Goal: Complete application form

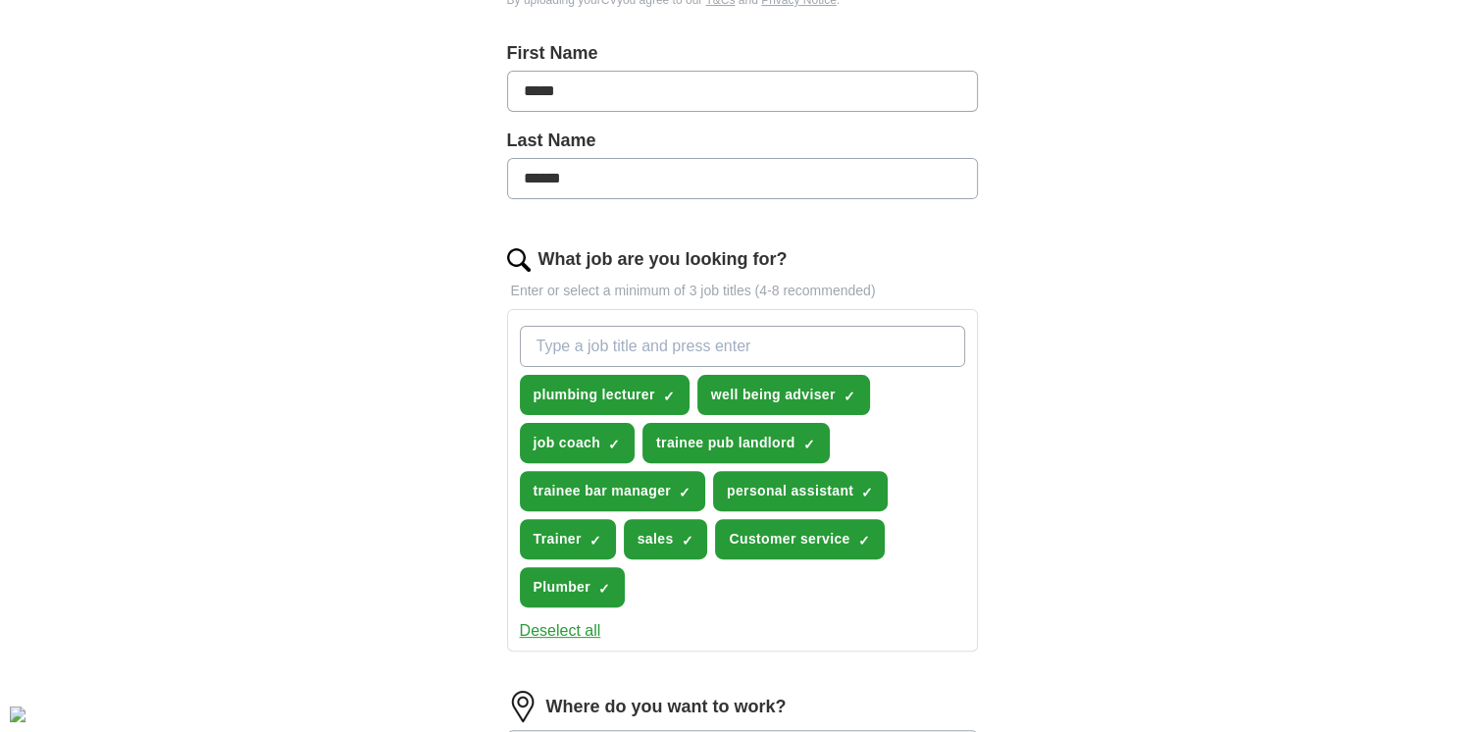
click at [628, 347] on input "What job are you looking for?" at bounding box center [742, 346] width 445 height 41
type input "Plumbing NVQ assessor"
click at [731, 339] on input "Plumbing NVQ assessor" at bounding box center [742, 346] width 445 height 41
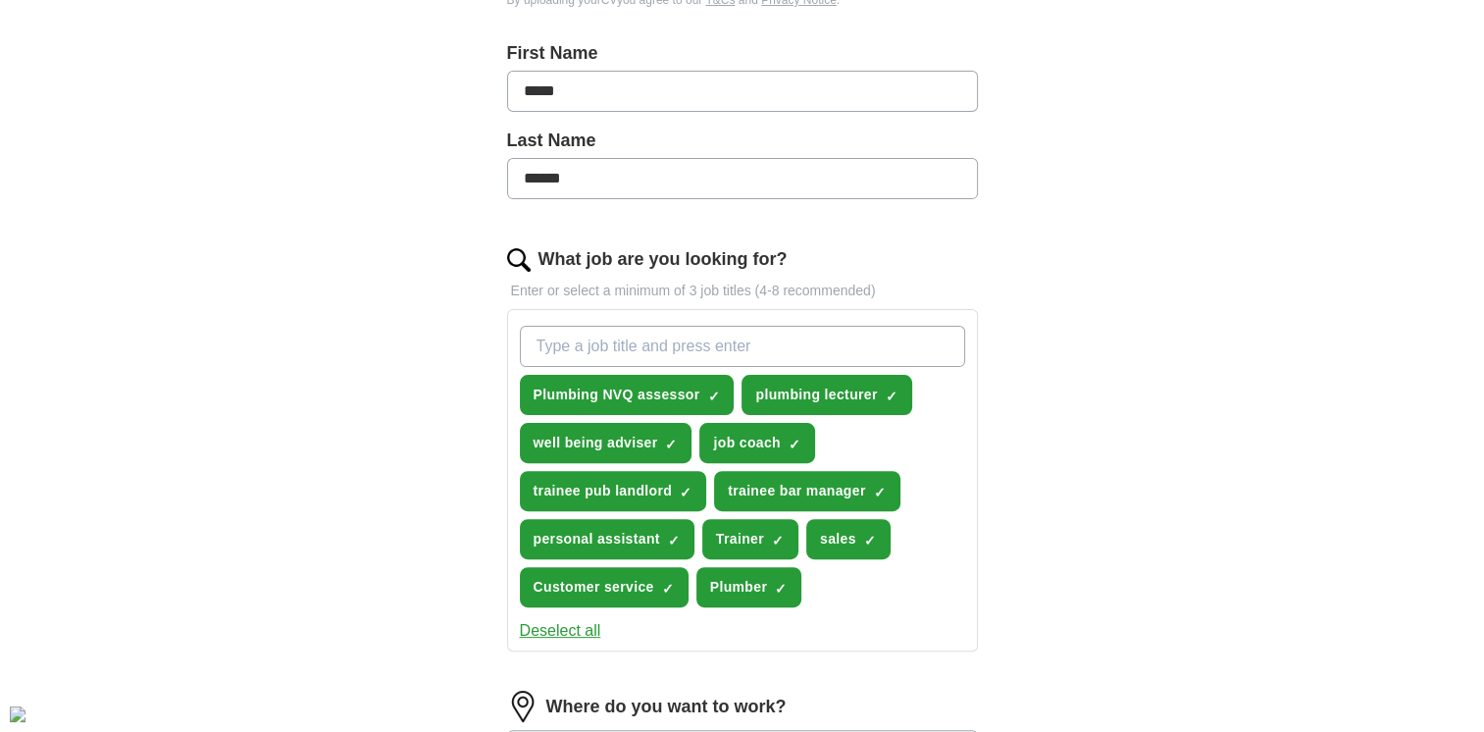
click at [731, 339] on input "What job are you looking for?" at bounding box center [742, 346] width 445 height 41
type input "trainee counsellor"
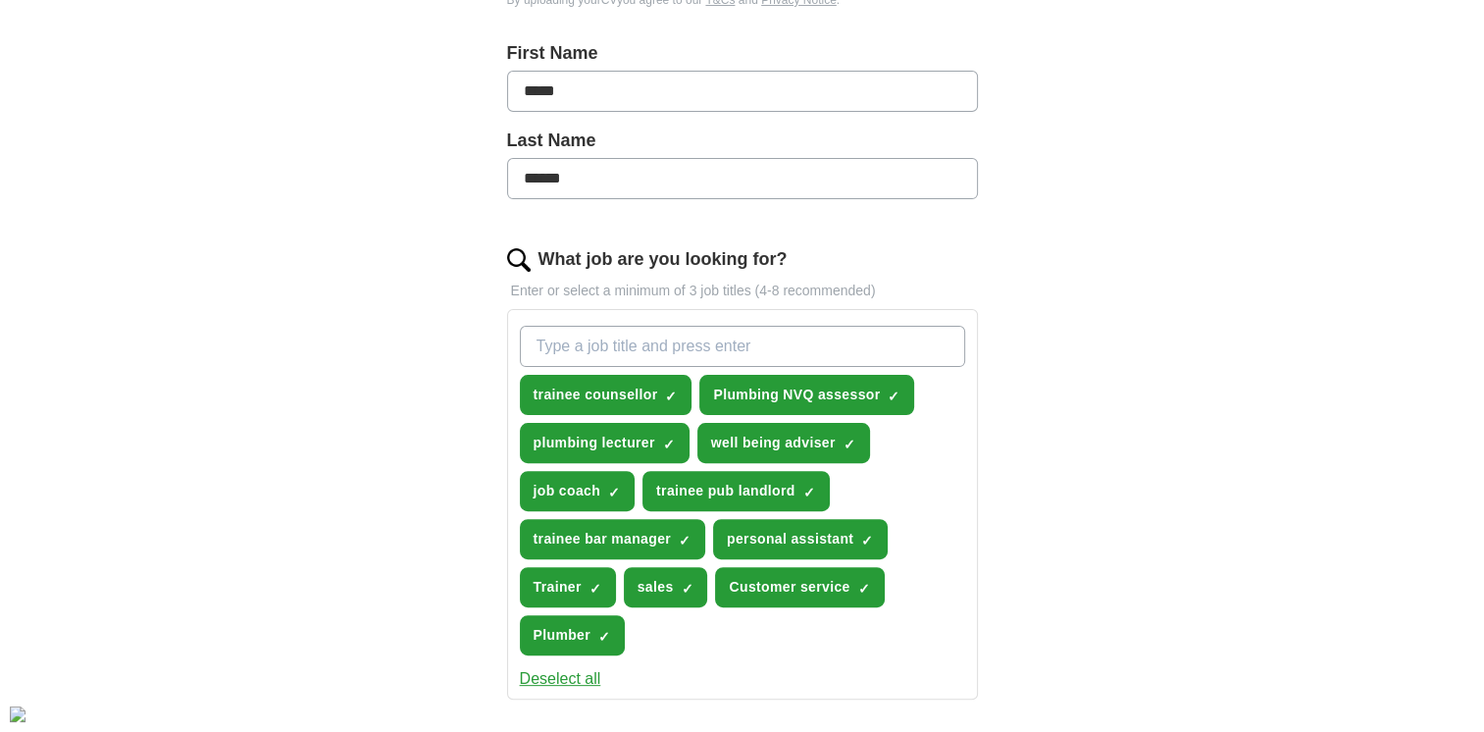
click at [728, 340] on input "What job are you looking for?" at bounding box center [742, 346] width 445 height 41
type input "t"
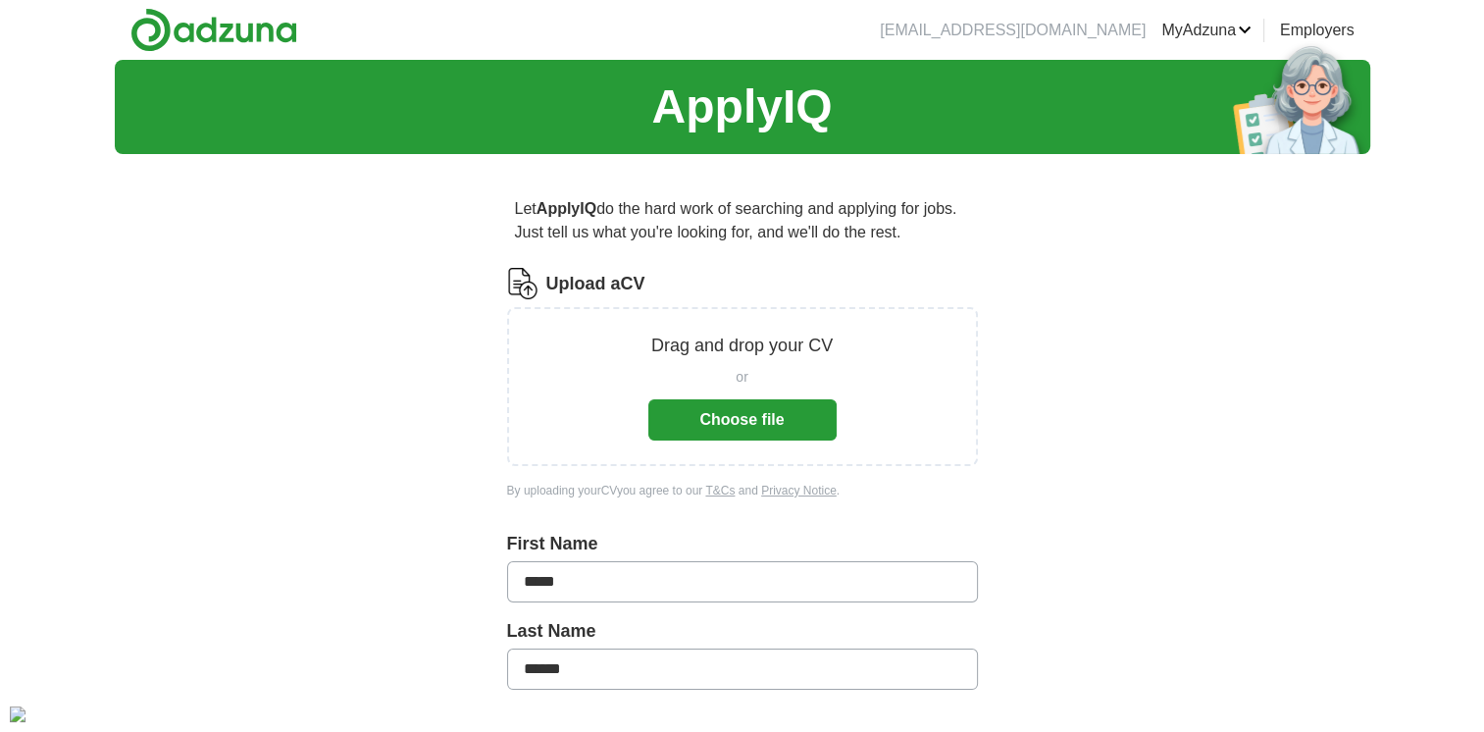
click at [752, 425] on button "Choose file" at bounding box center [742, 419] width 188 height 41
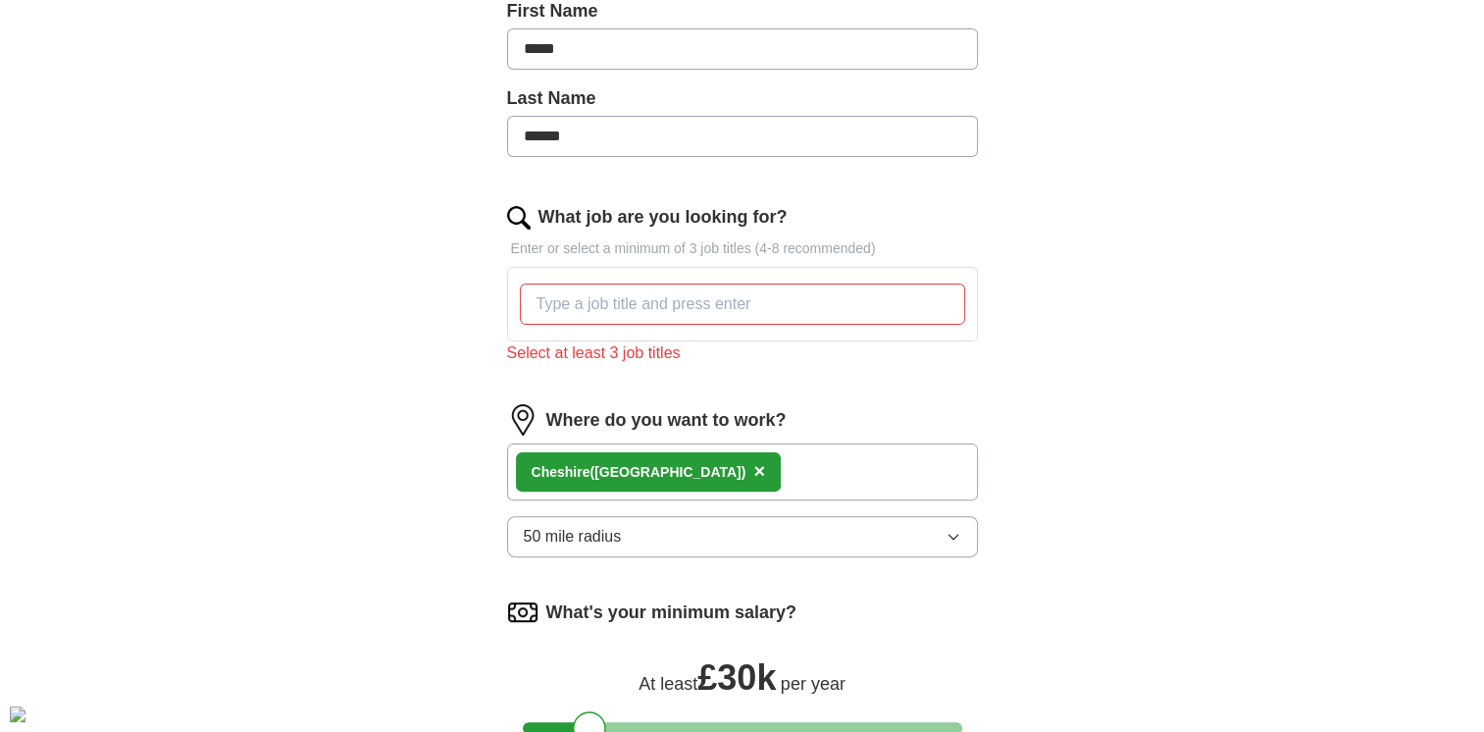
scroll to position [490, 0]
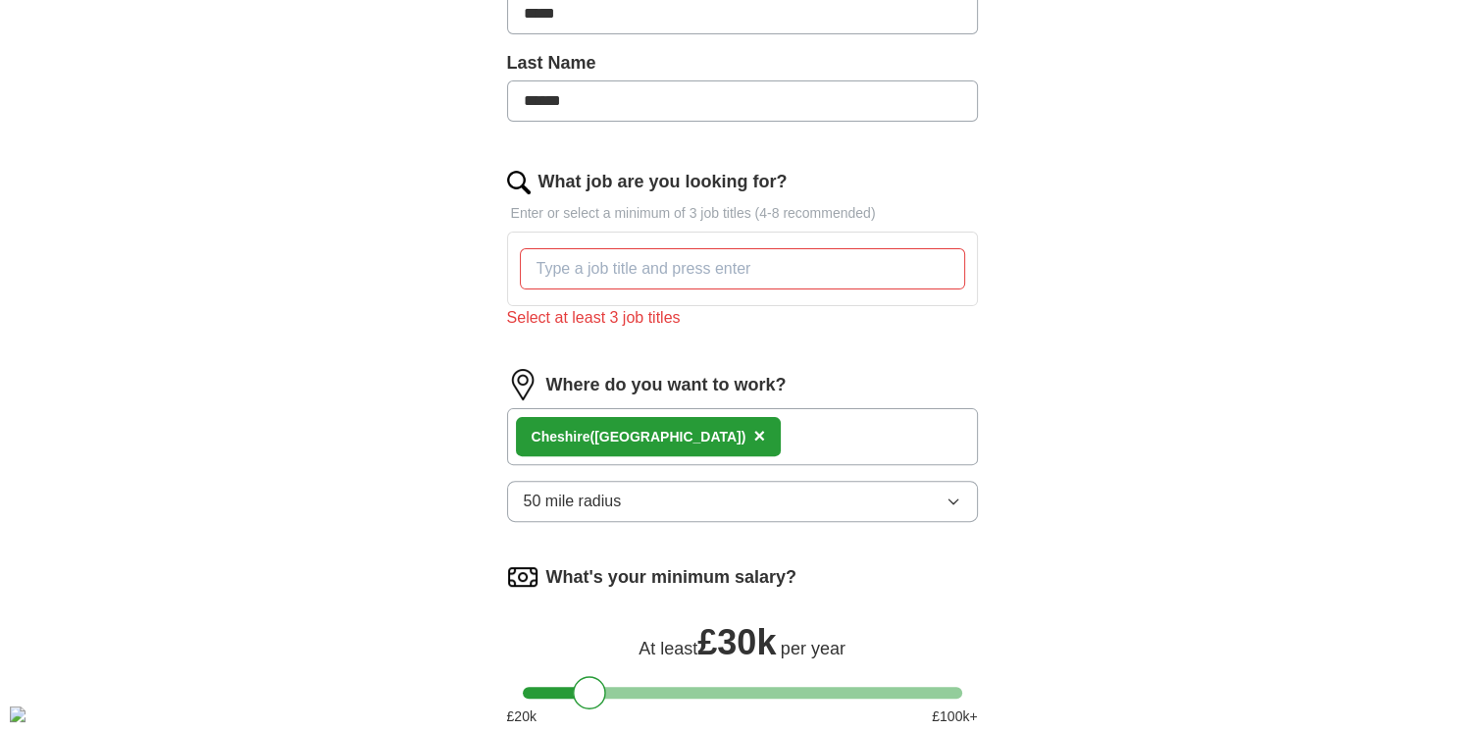
click at [902, 275] on input "What job are you looking for?" at bounding box center [742, 268] width 445 height 41
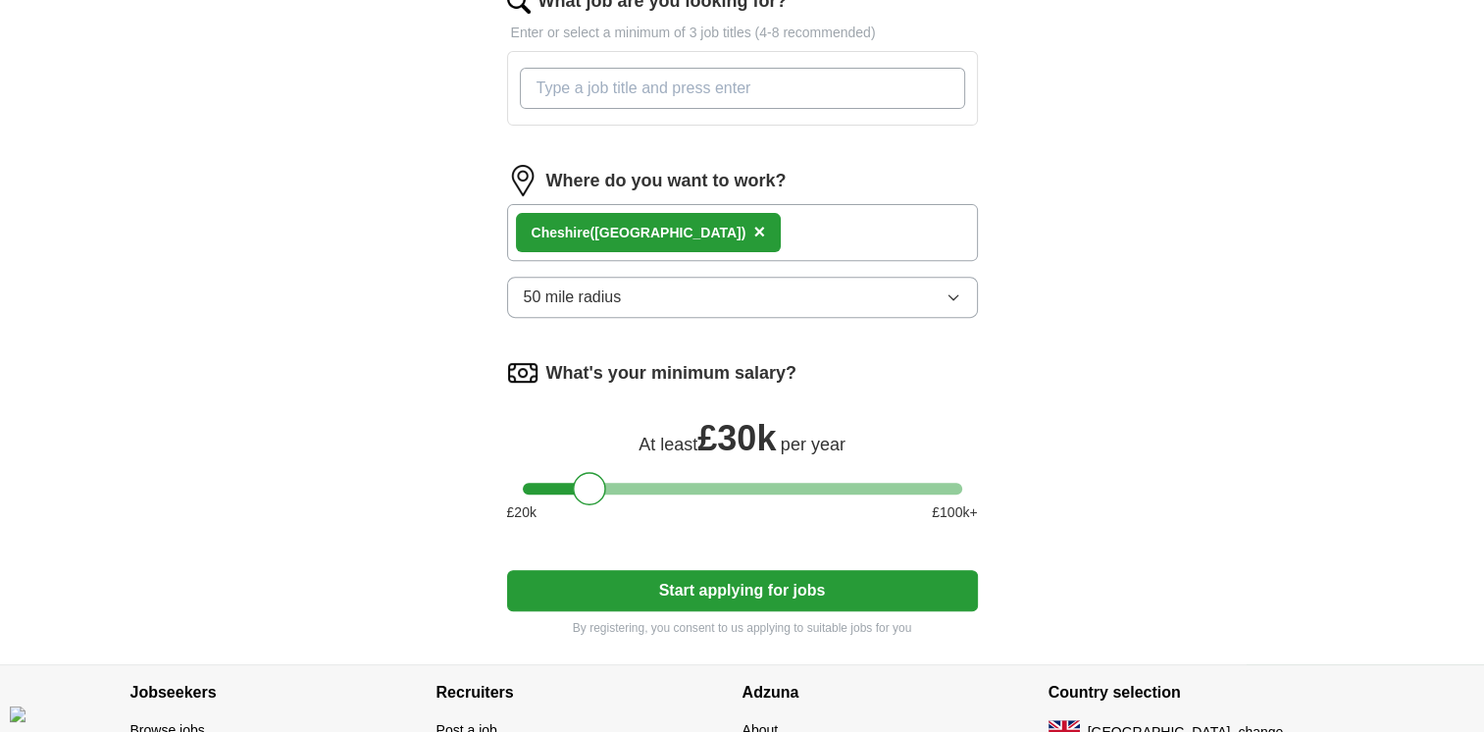
scroll to position [328, 0]
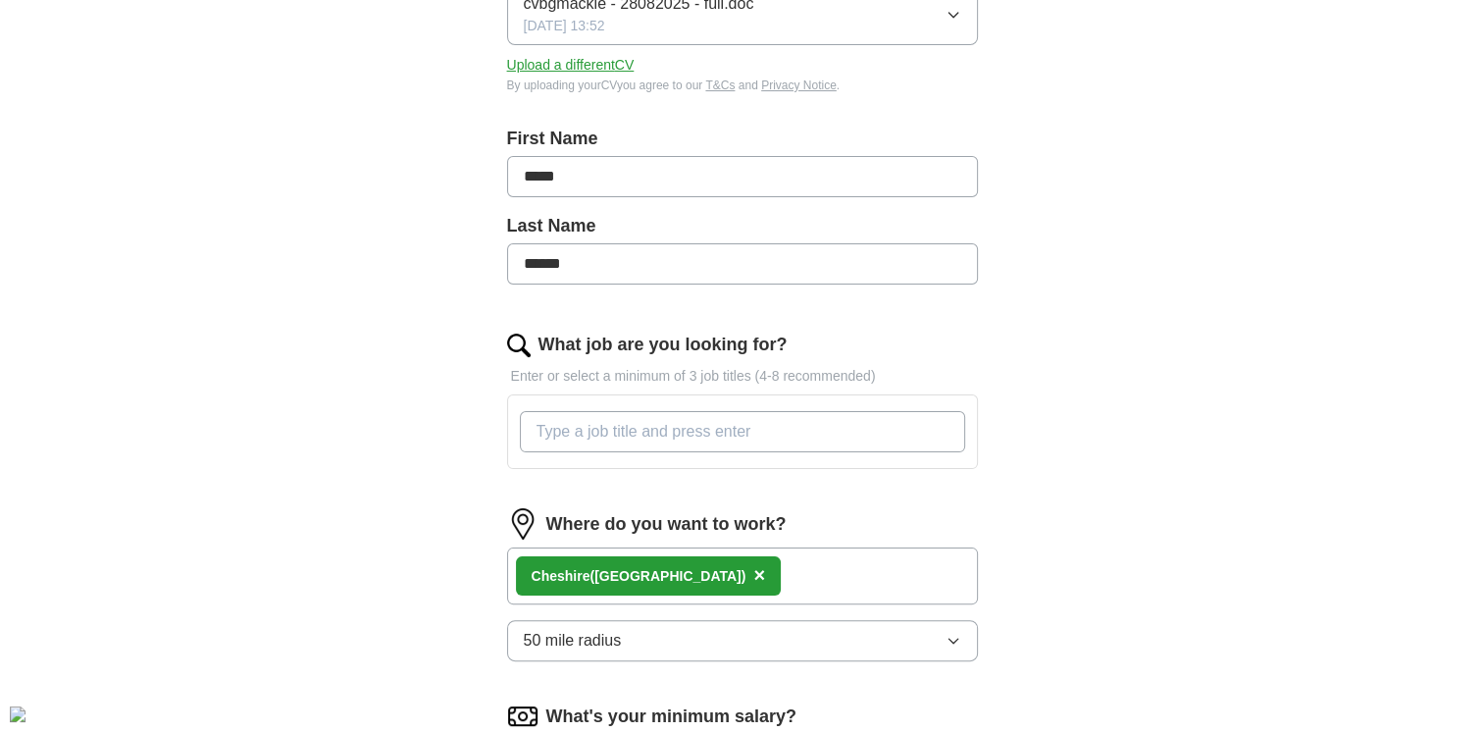
click at [654, 411] on input "What job are you looking for?" at bounding box center [742, 431] width 445 height 41
click at [655, 435] on input "What job are you looking for?" at bounding box center [742, 431] width 445 height 41
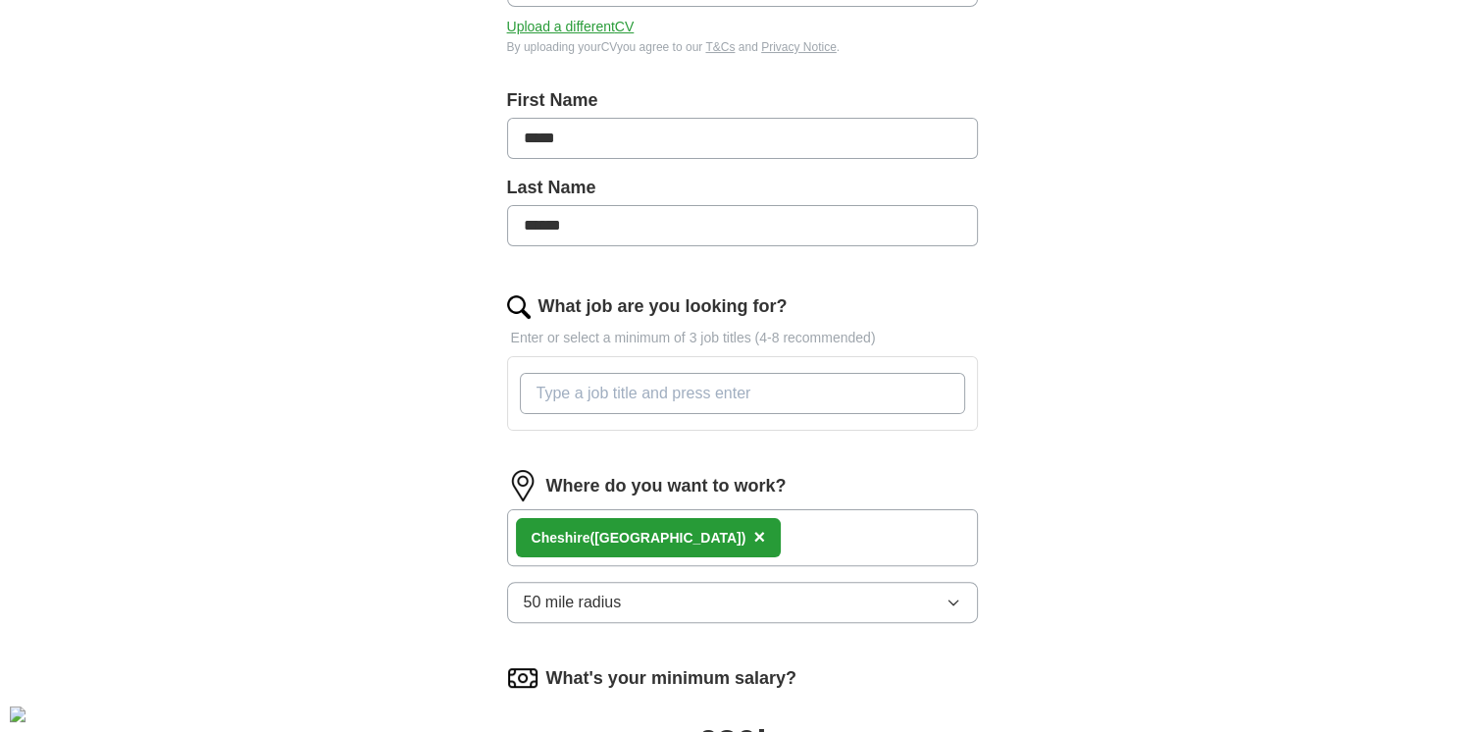
scroll to position [426, 0]
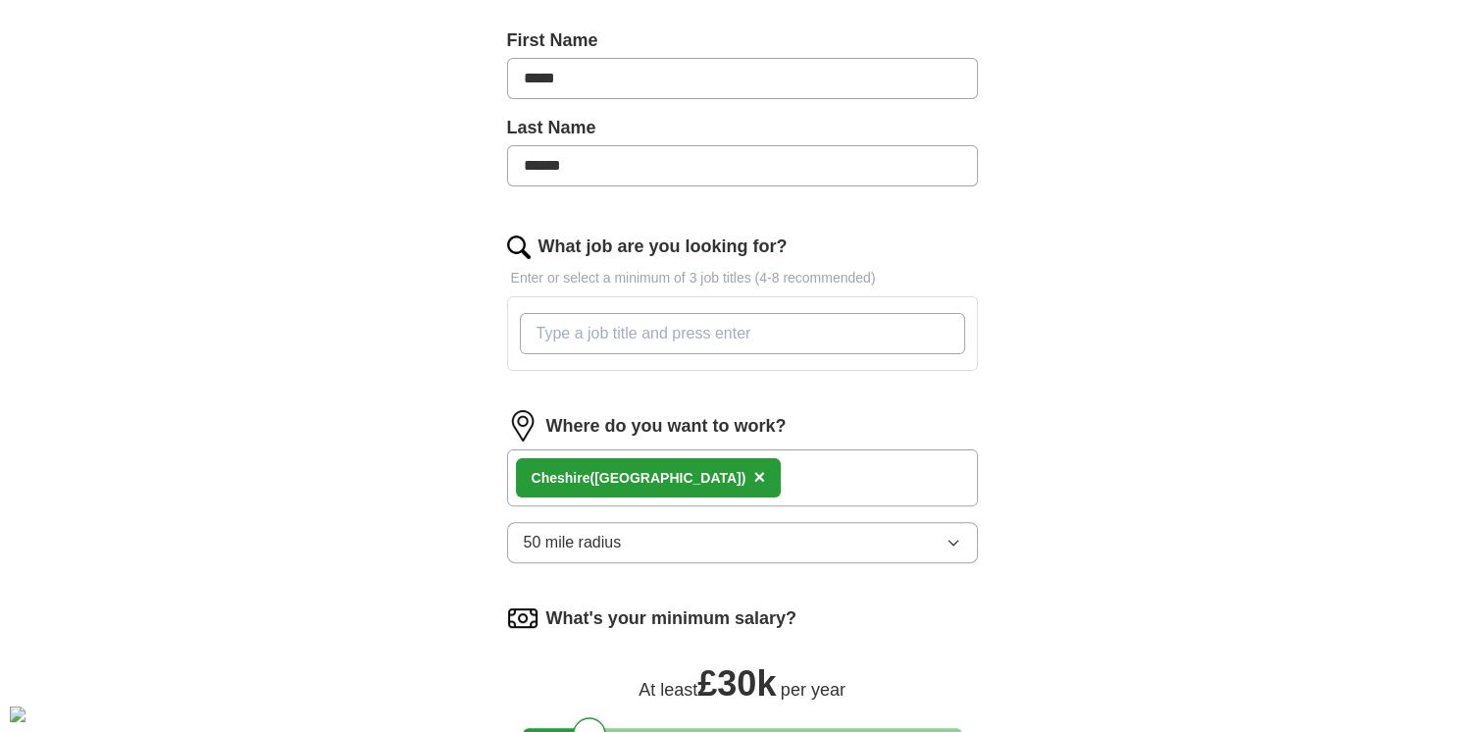
click at [617, 327] on input "What job are you looking for?" at bounding box center [742, 333] width 445 height 41
type input "plumbing"
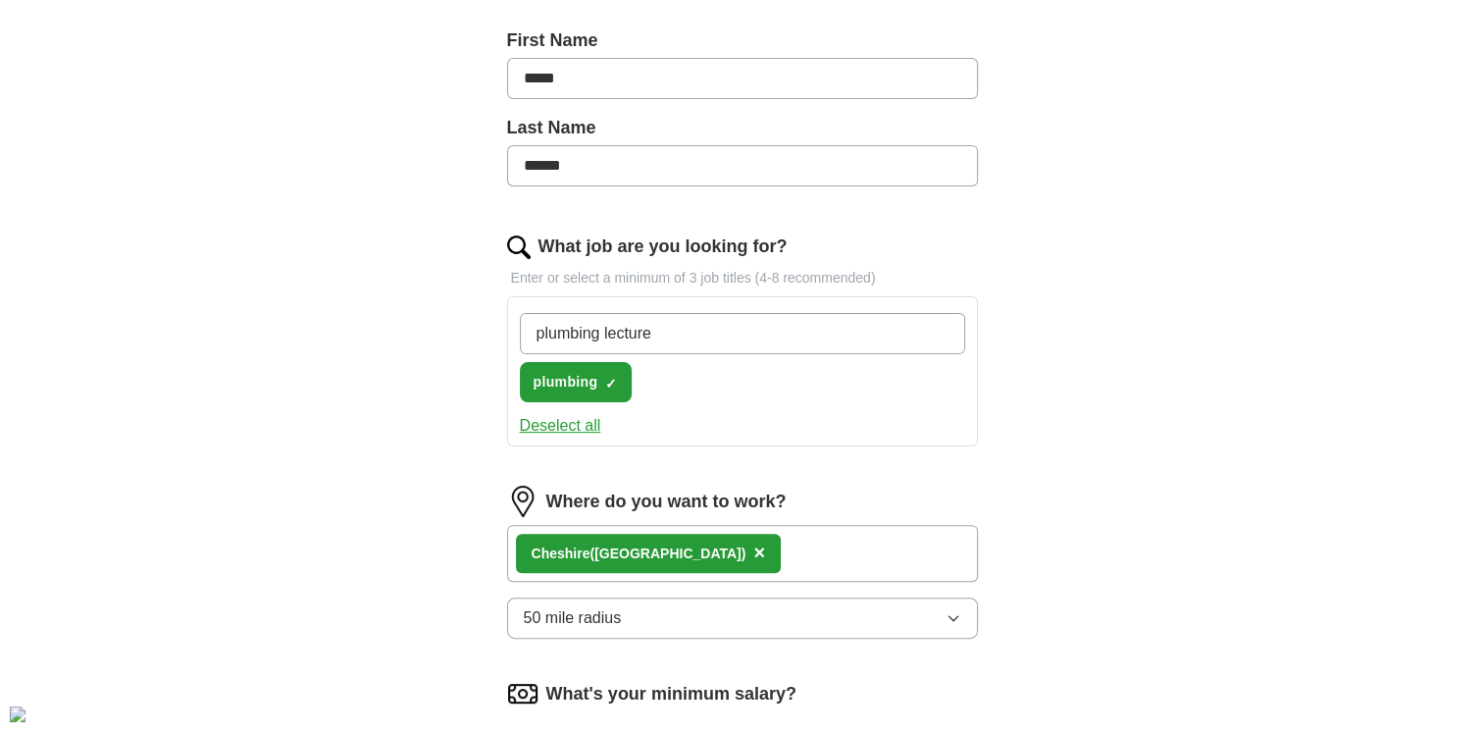
type input "plumbing lecturer"
type input "plumbing NVQ assessor"
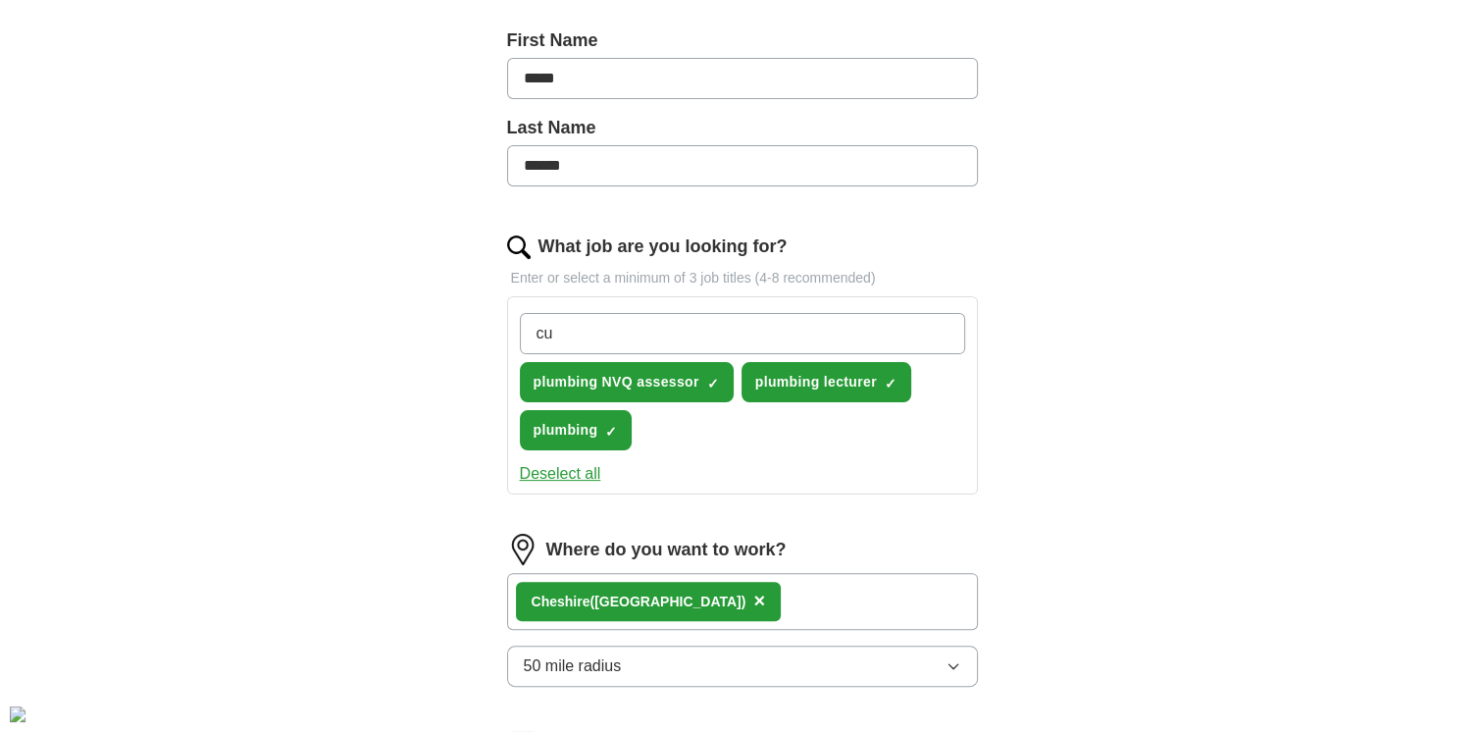
type input "c"
type input "training"
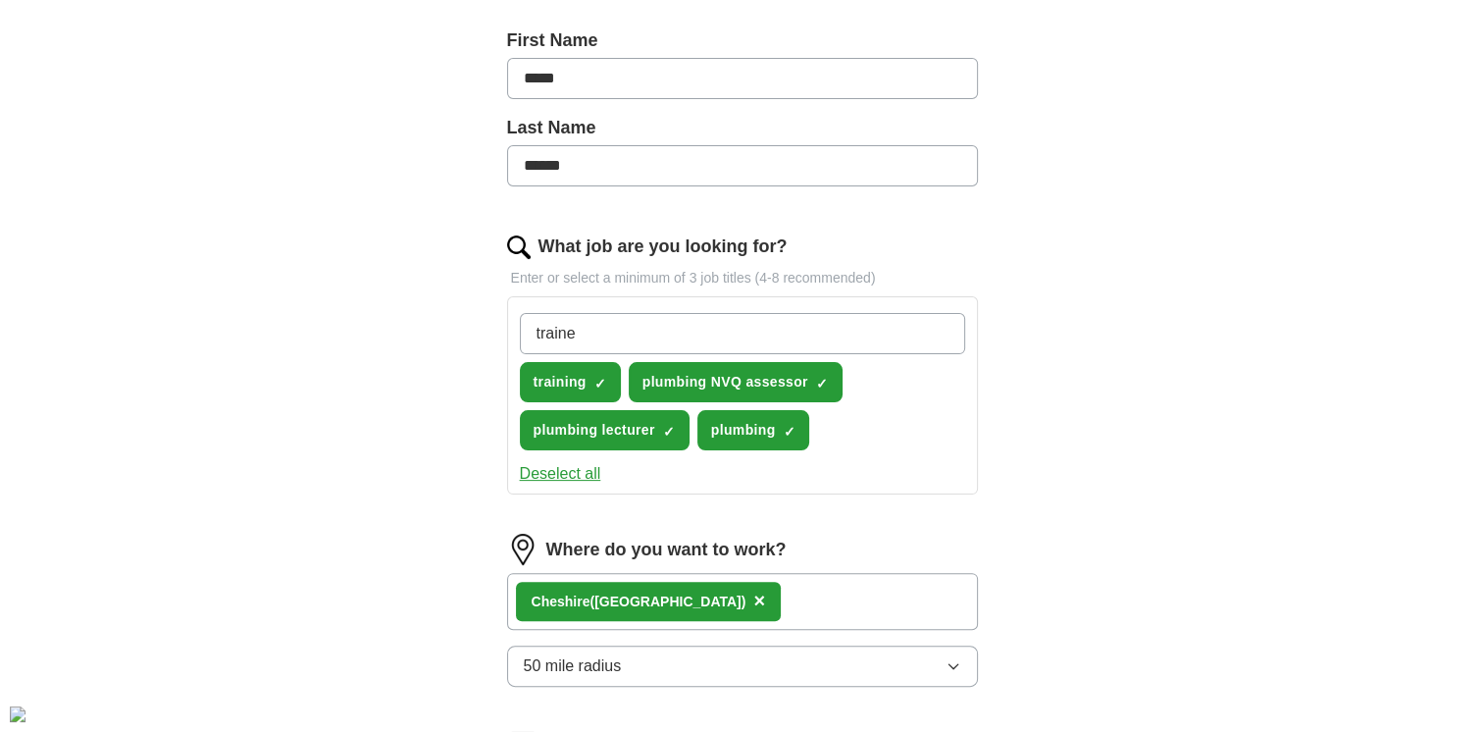
type input "trainer"
type input "customer service"
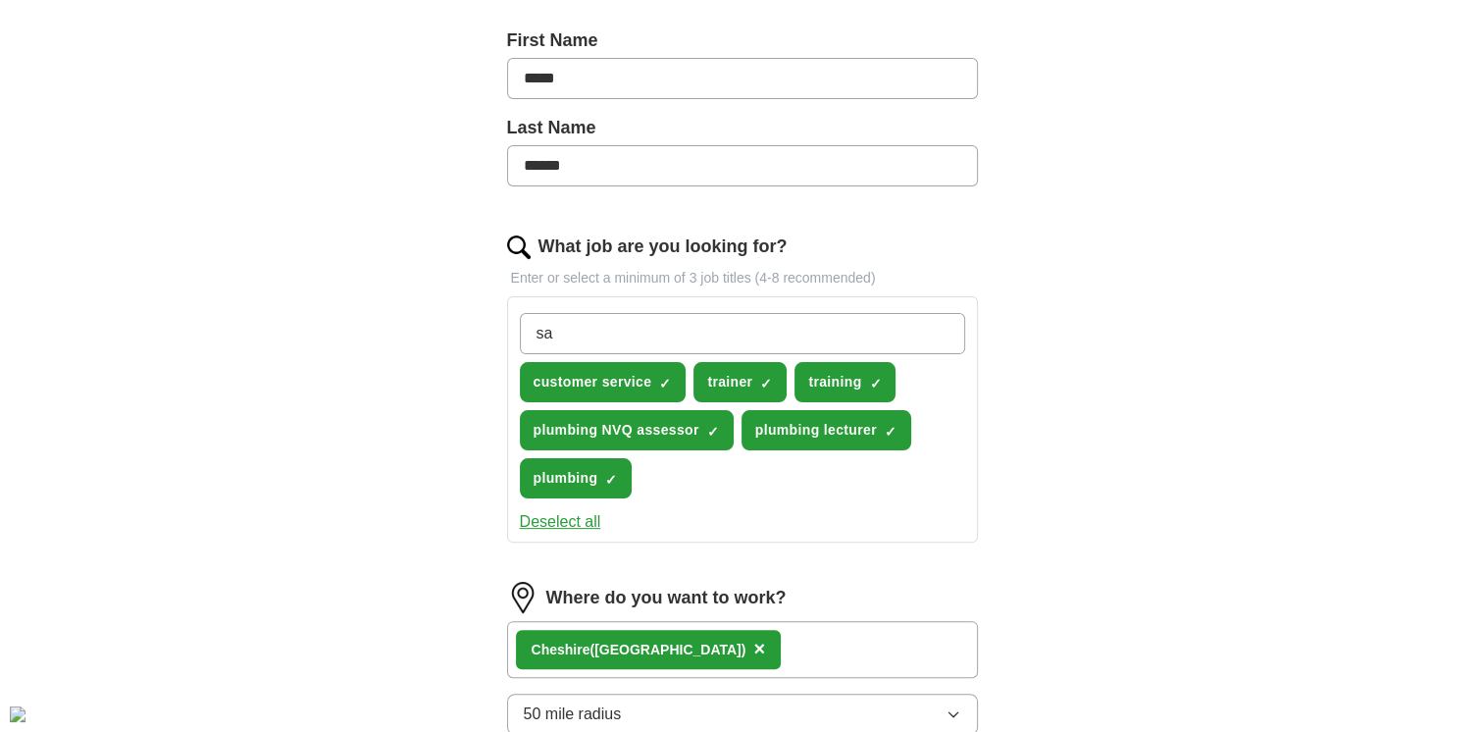
type input "s"
type input "customer service trainer"
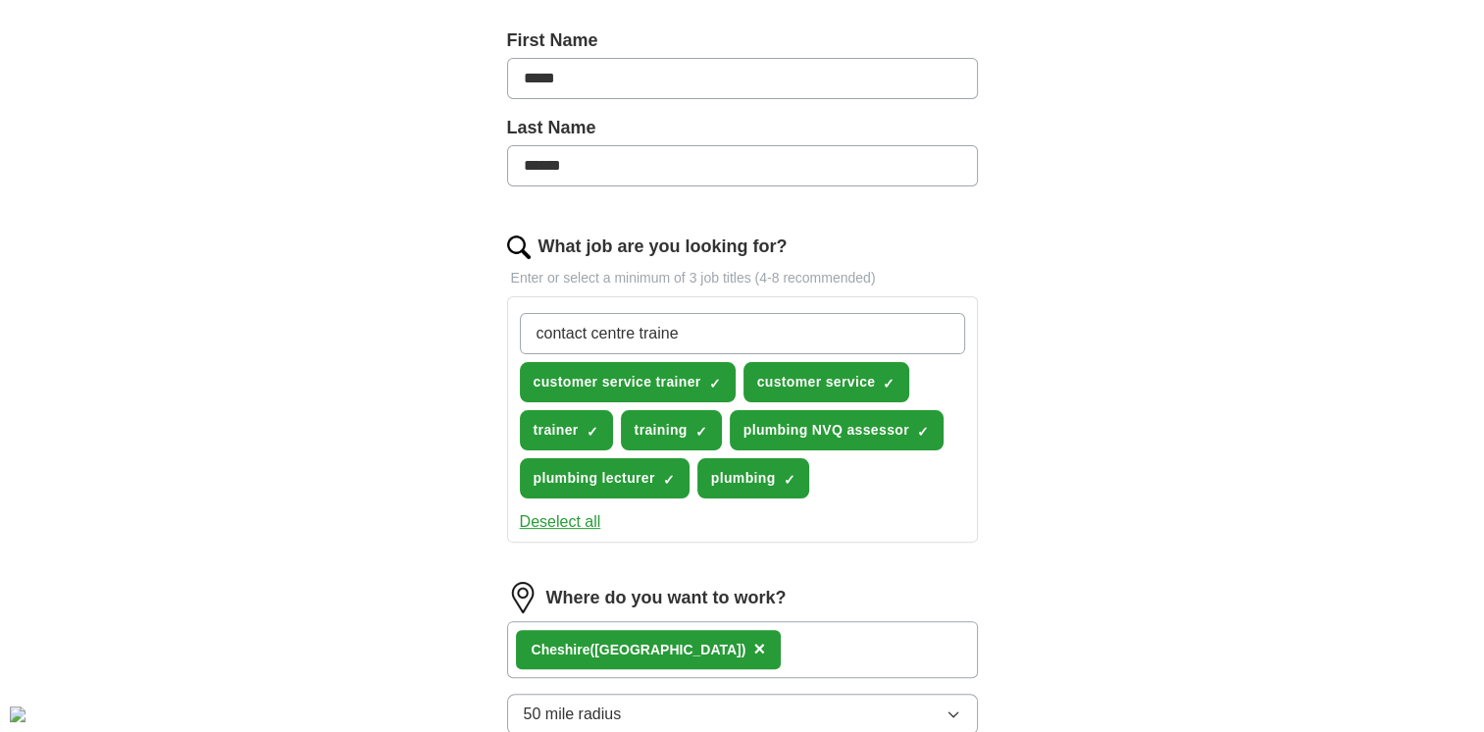
type input "contact centre trainer"
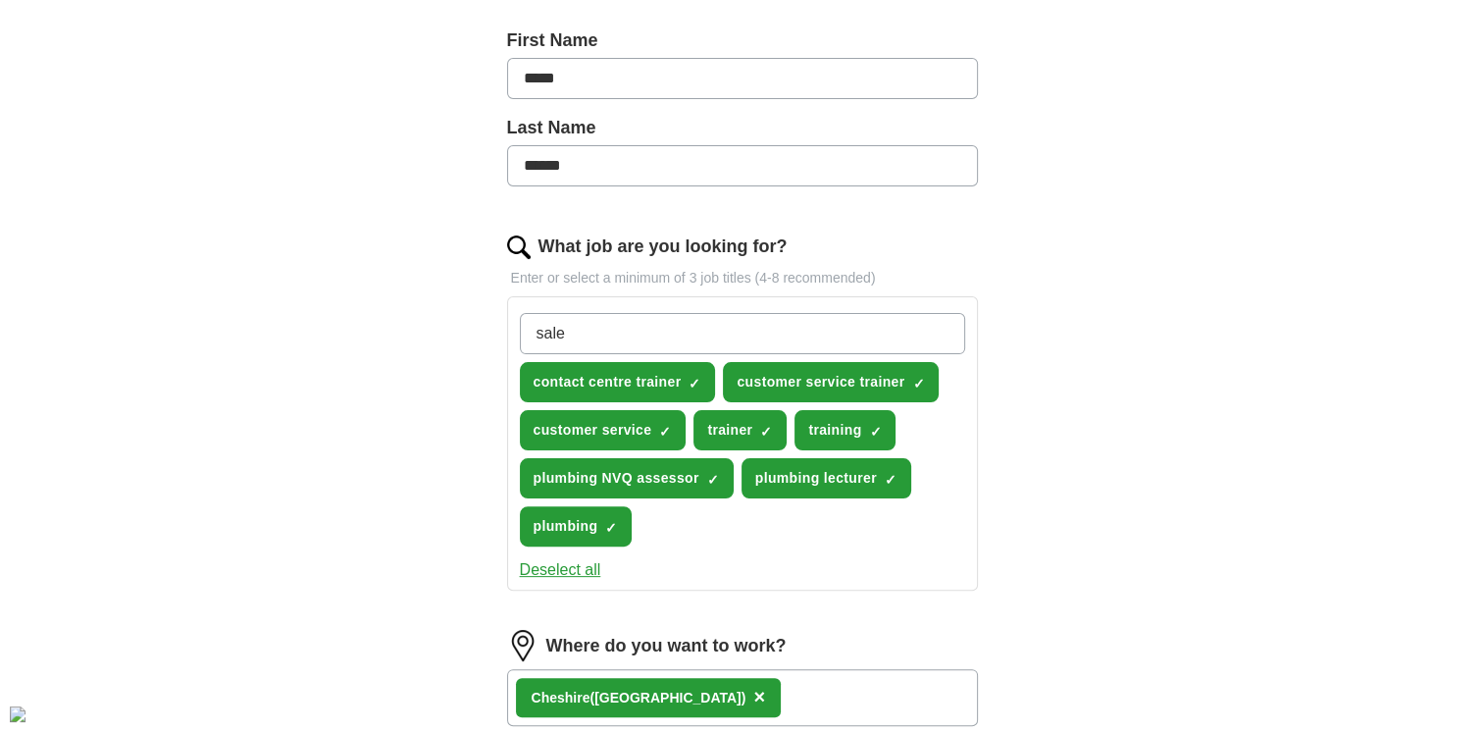
type input "sales"
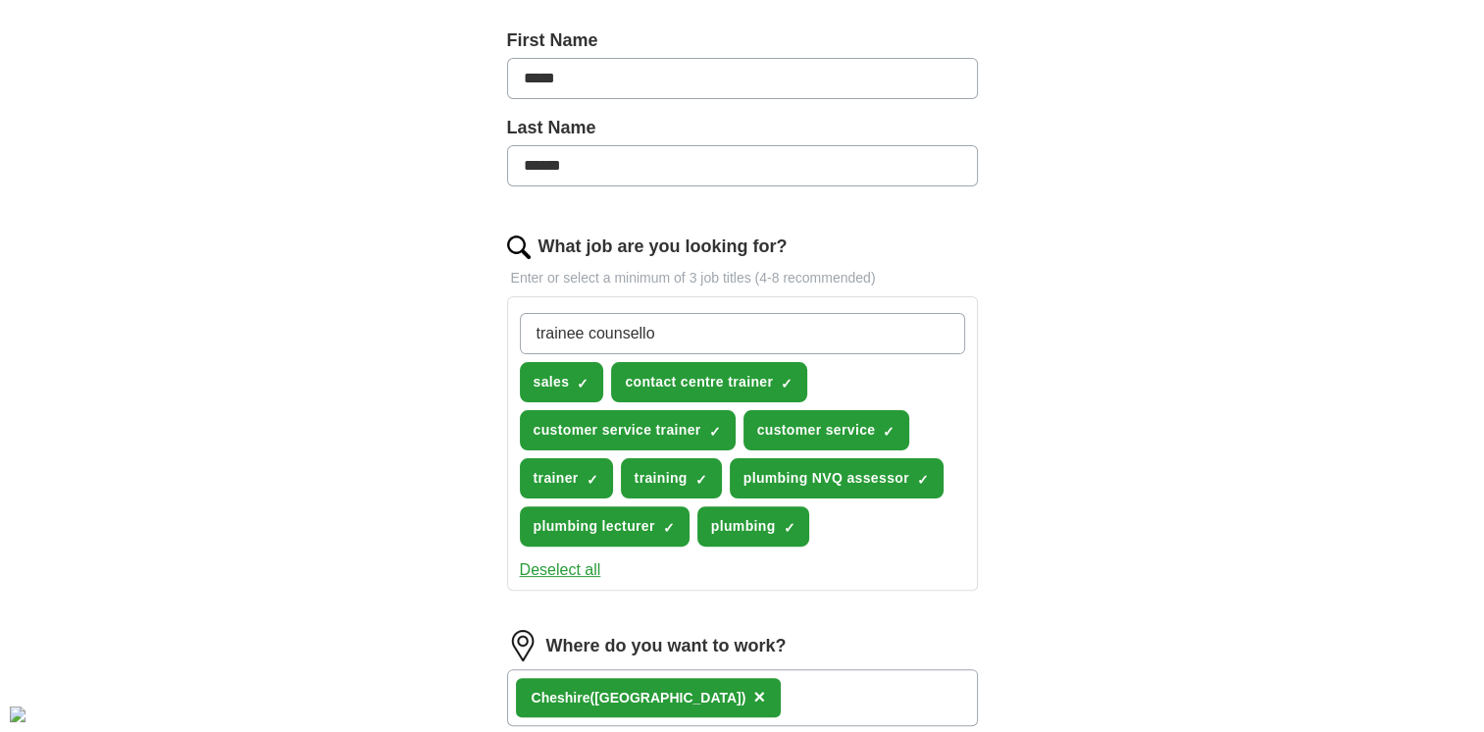
type input "trainee counsellor"
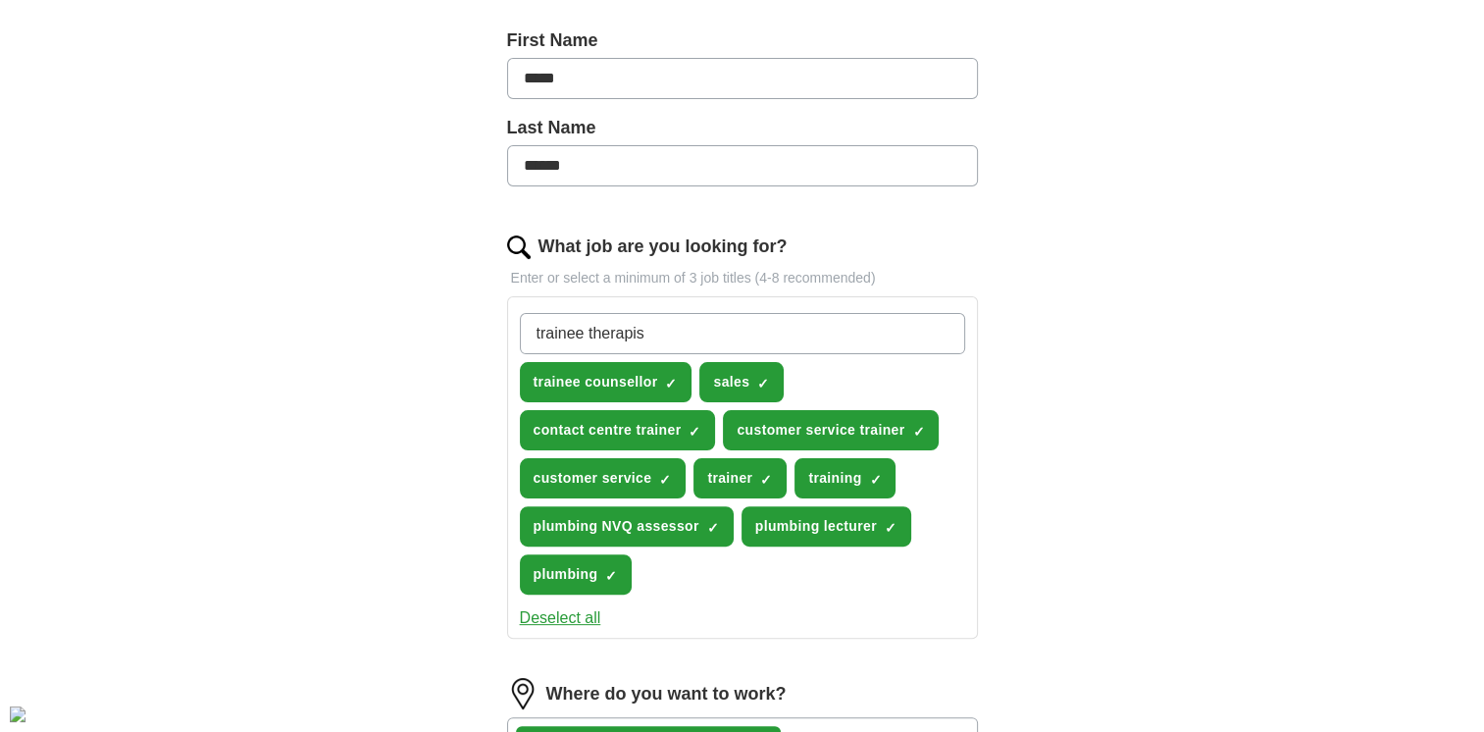
type input "trainee therapist"
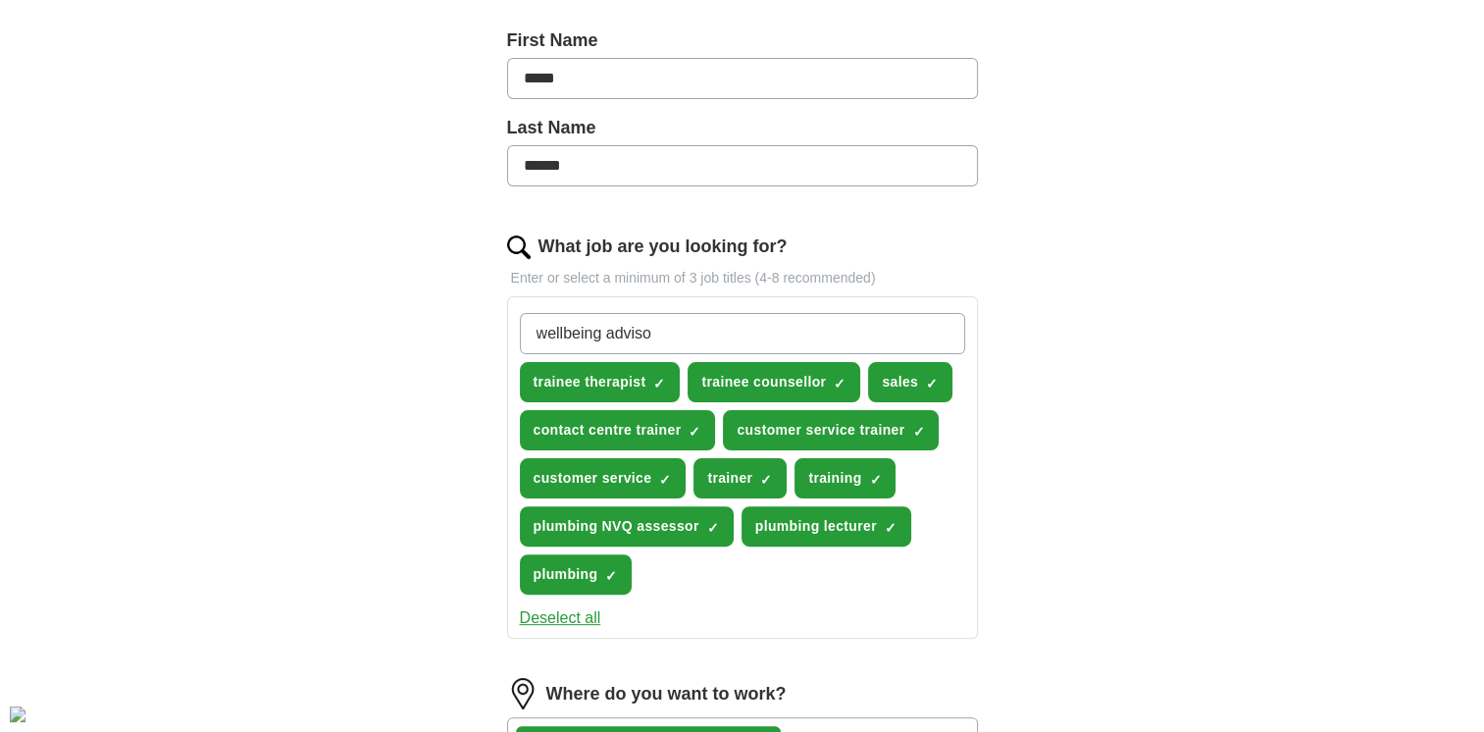
type input "wellbeing advisor"
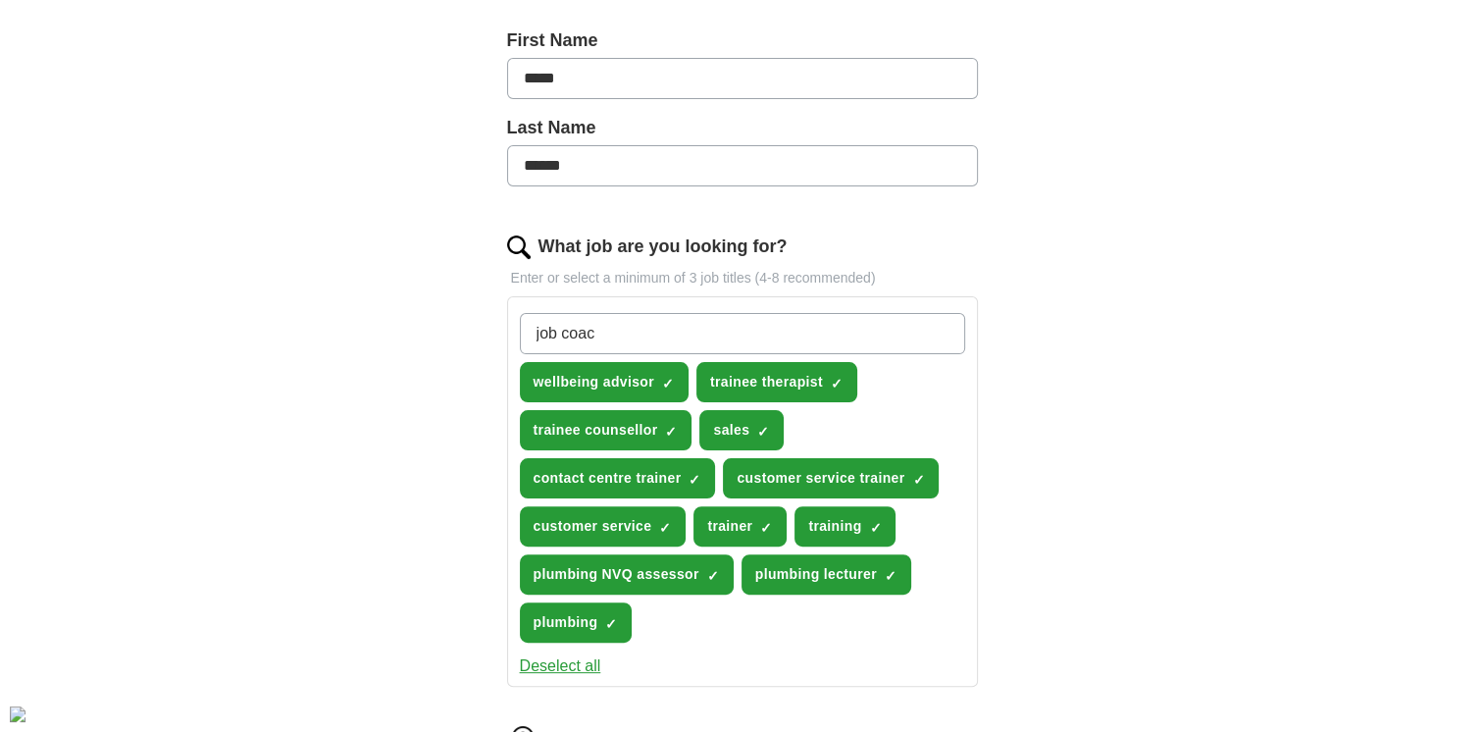
type input "job coach"
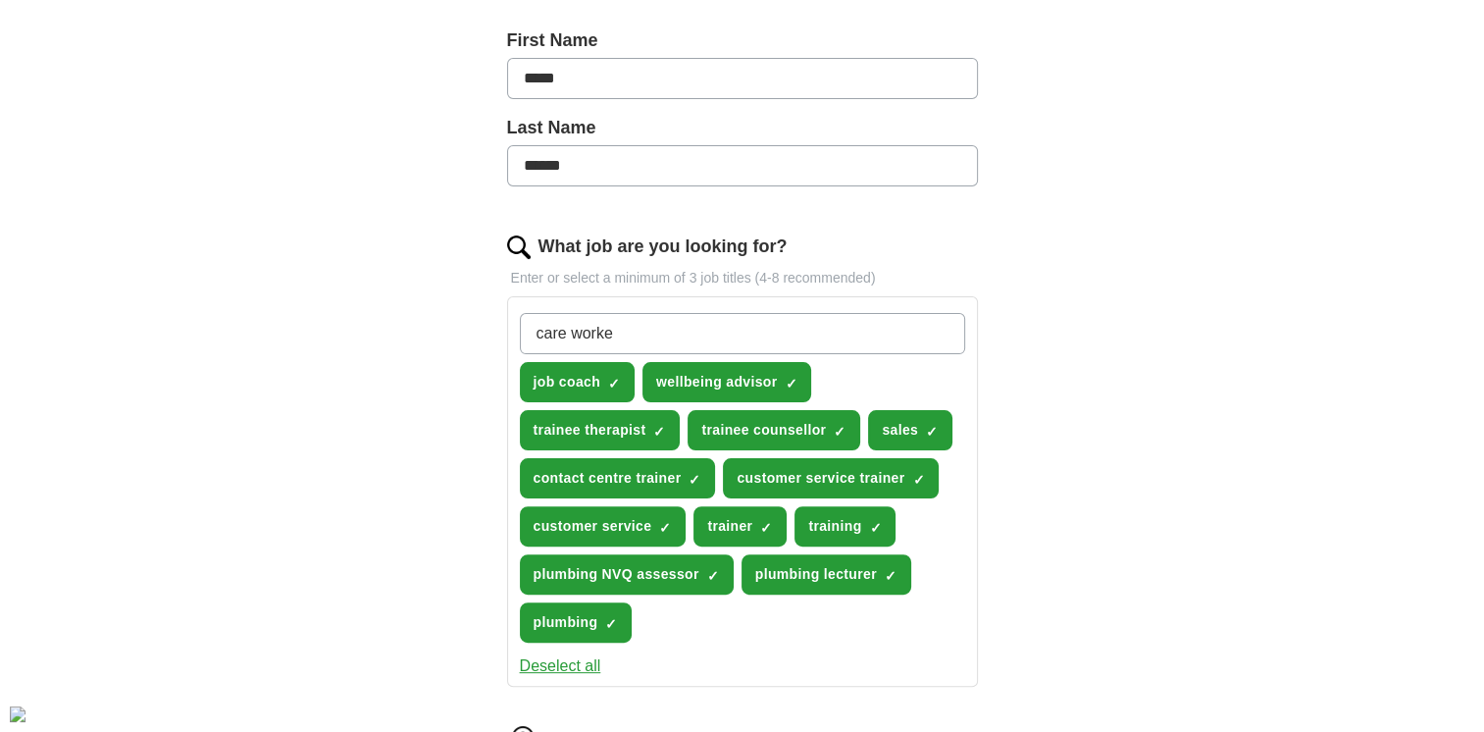
type input "care worker"
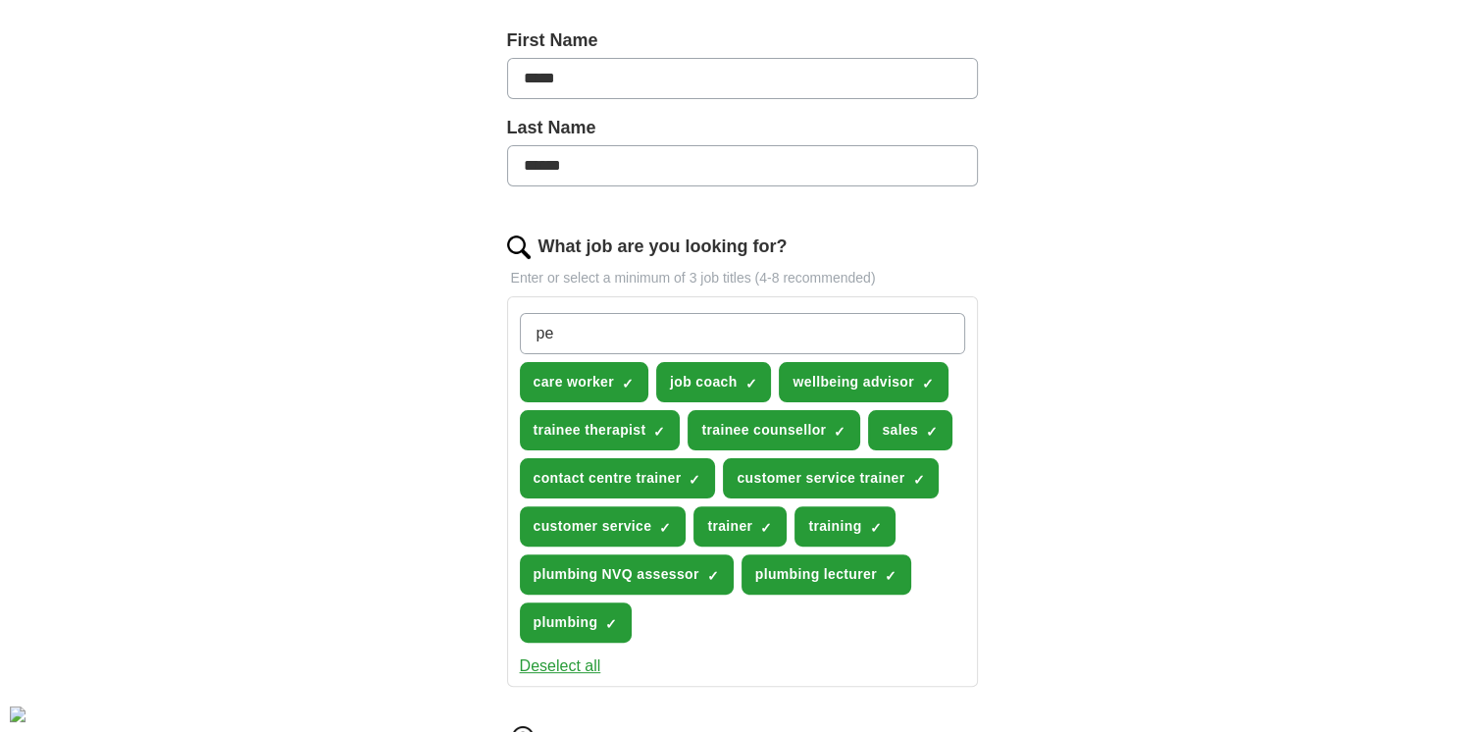
type input "p"
type input "trainee bar manager"
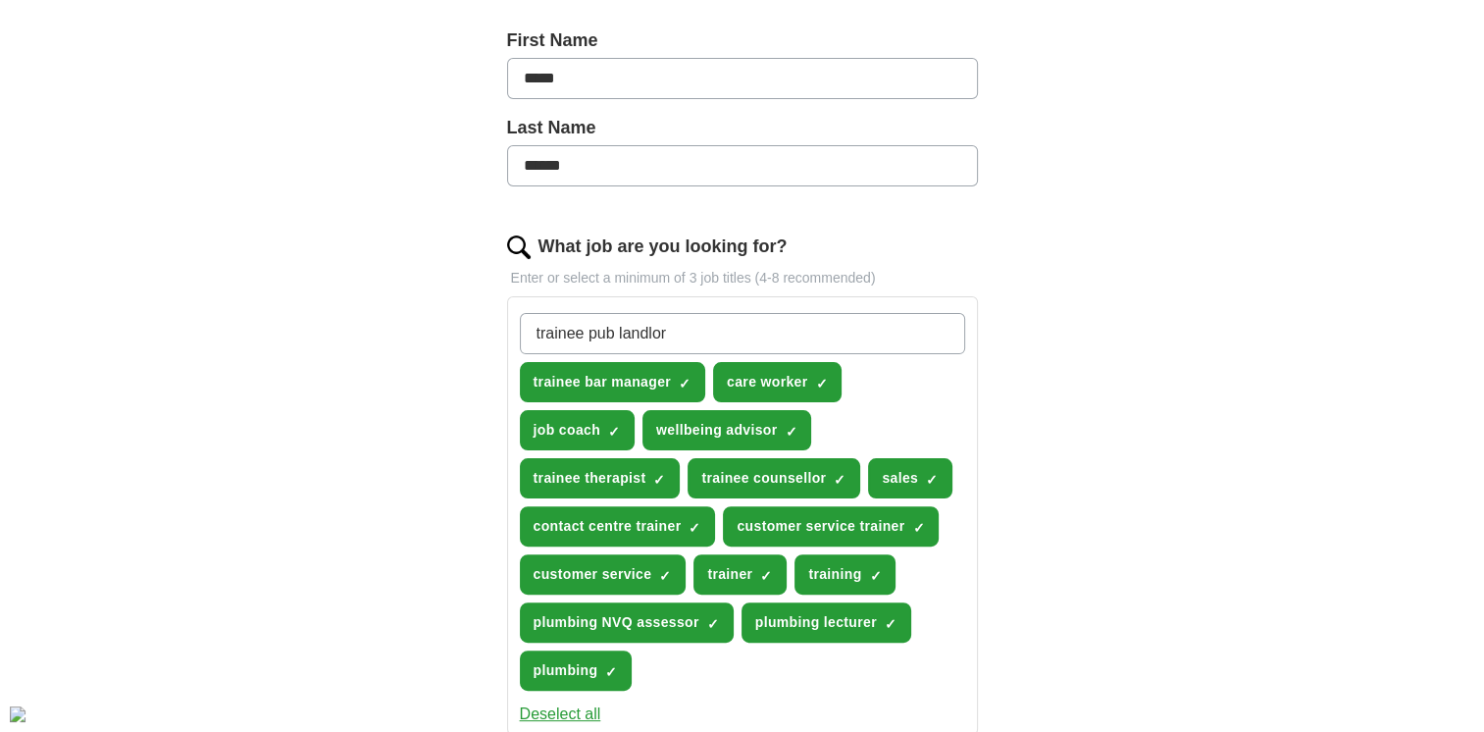
type input "trainee pub landlord"
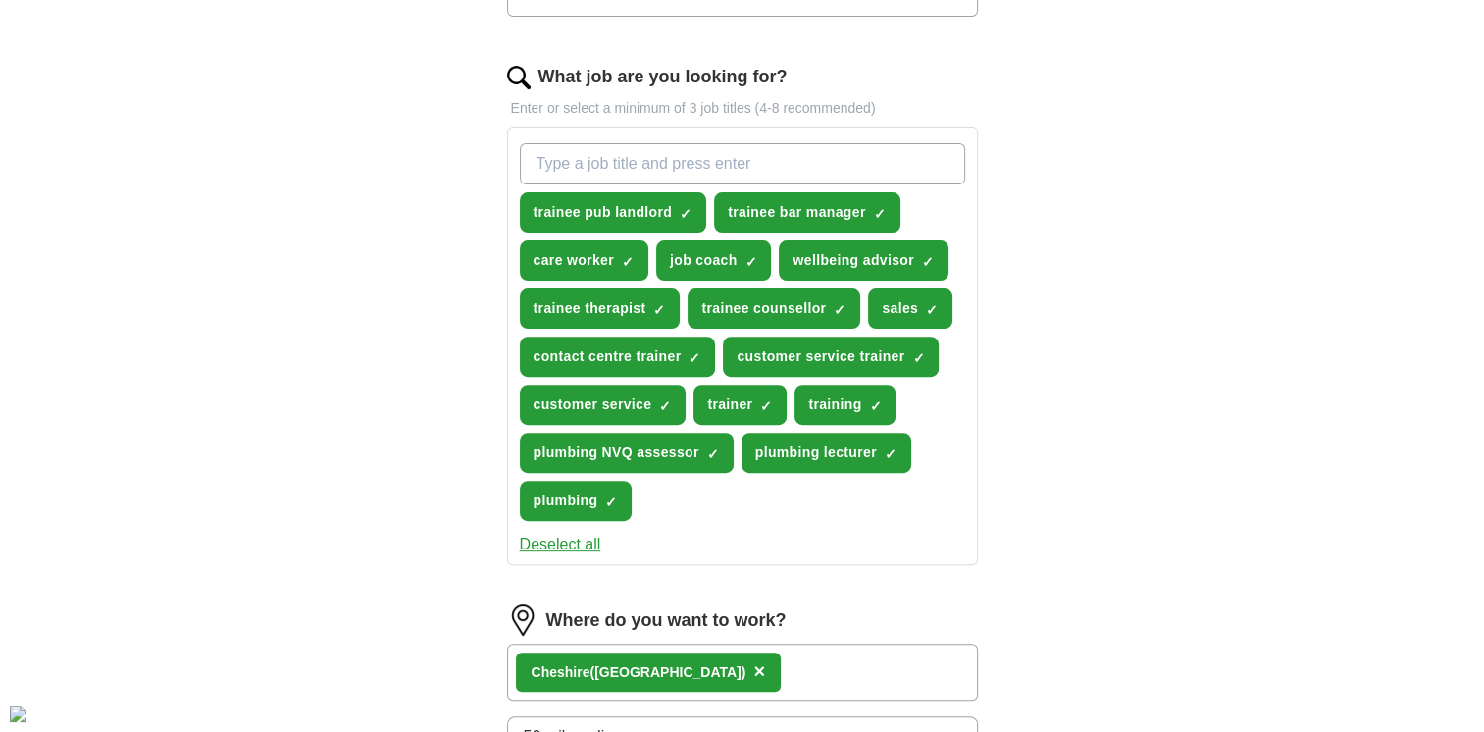
scroll to position [622, 0]
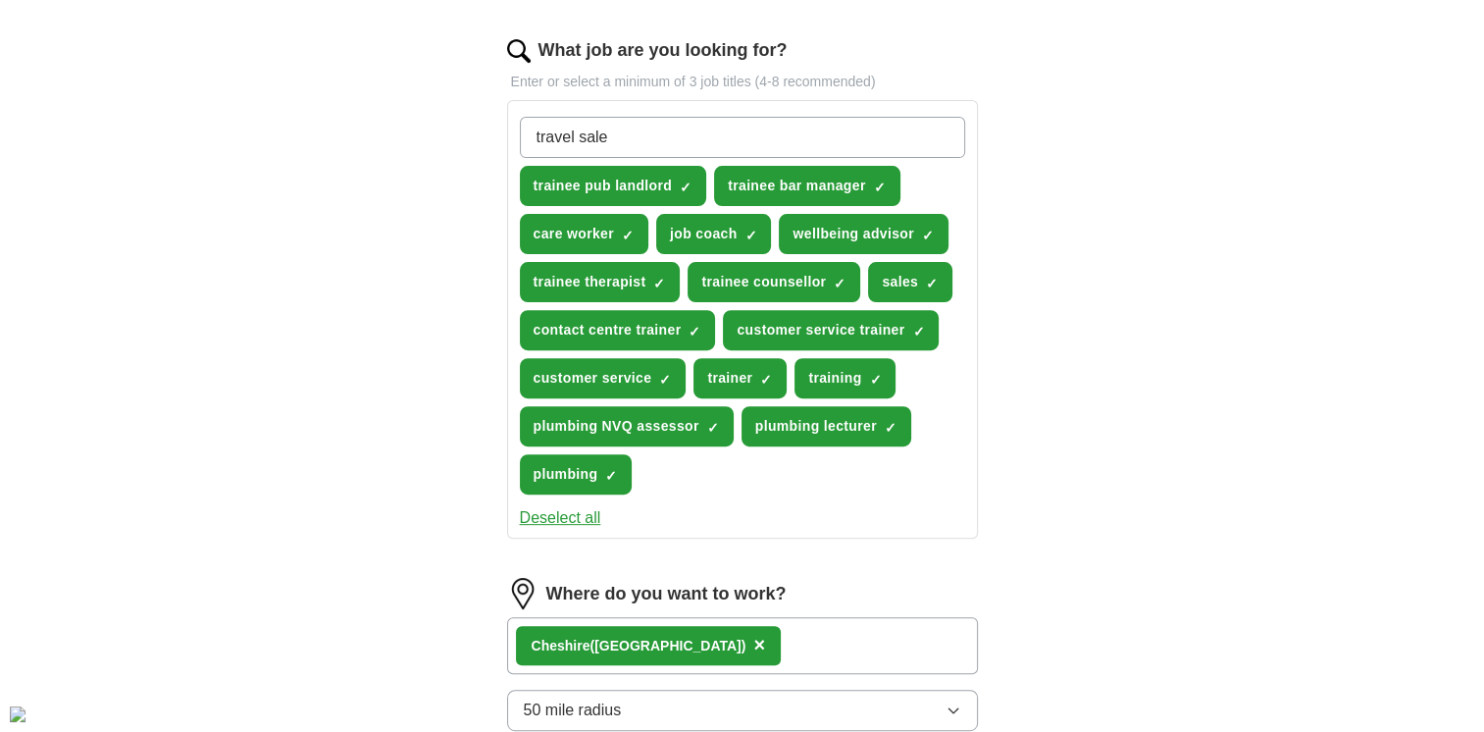
type input "travel sales"
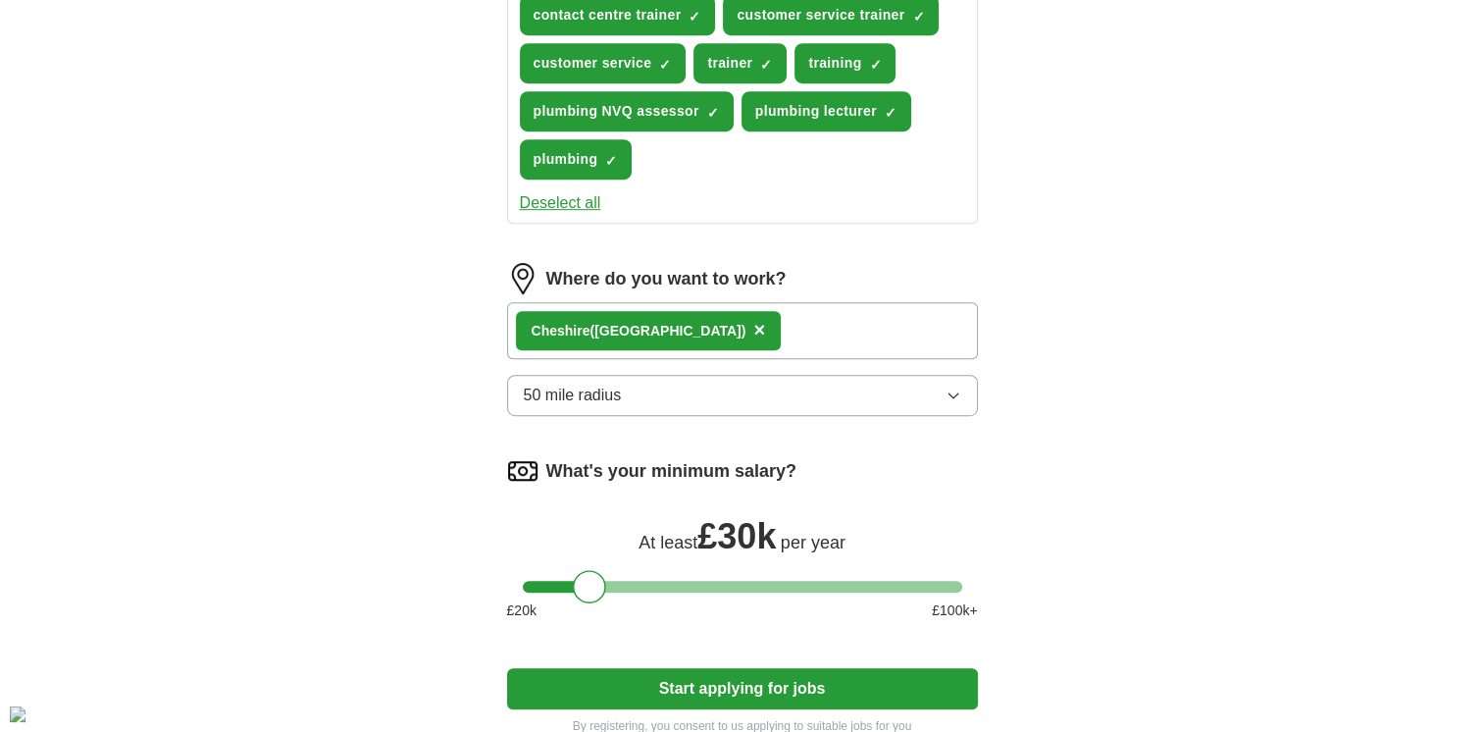
scroll to position [1224, 0]
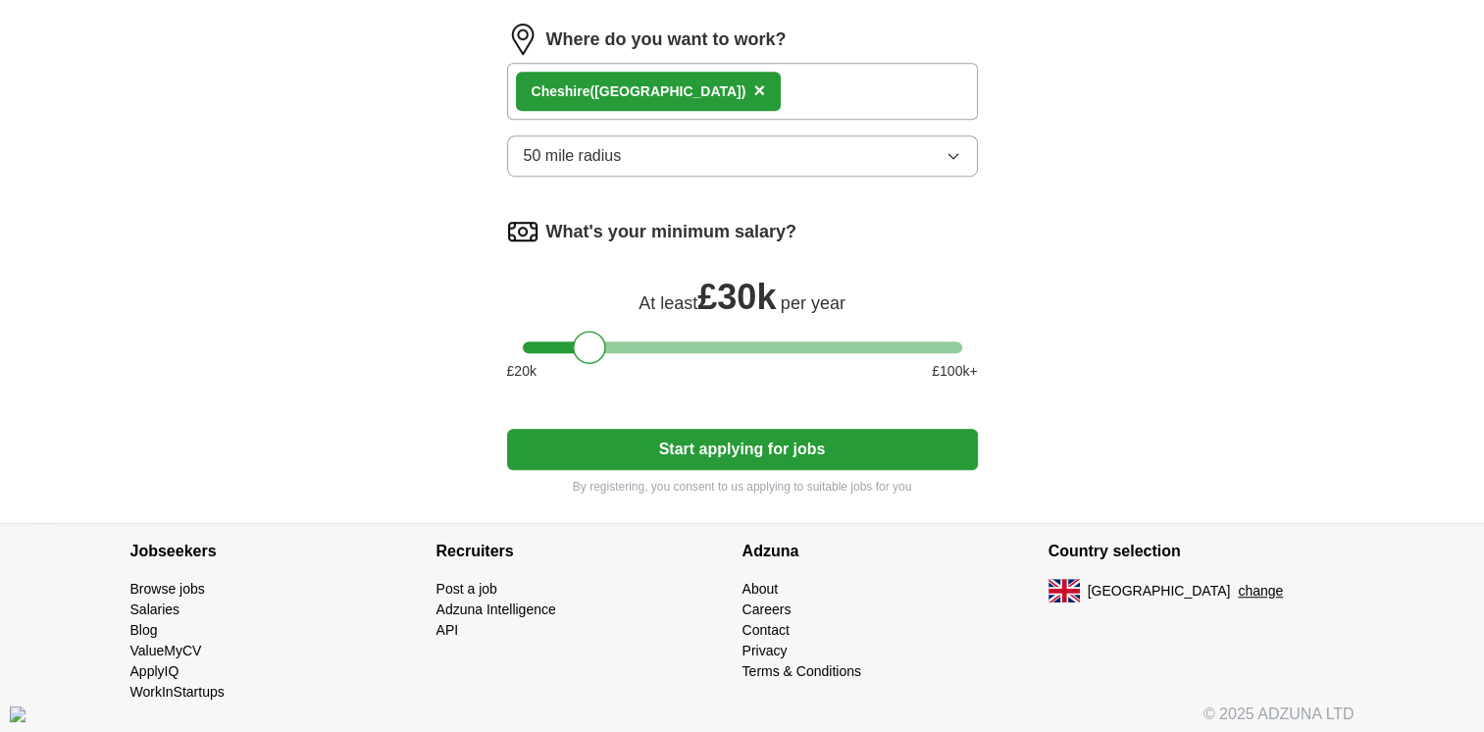
click at [851, 442] on button "Start applying for jobs" at bounding box center [742, 449] width 471 height 41
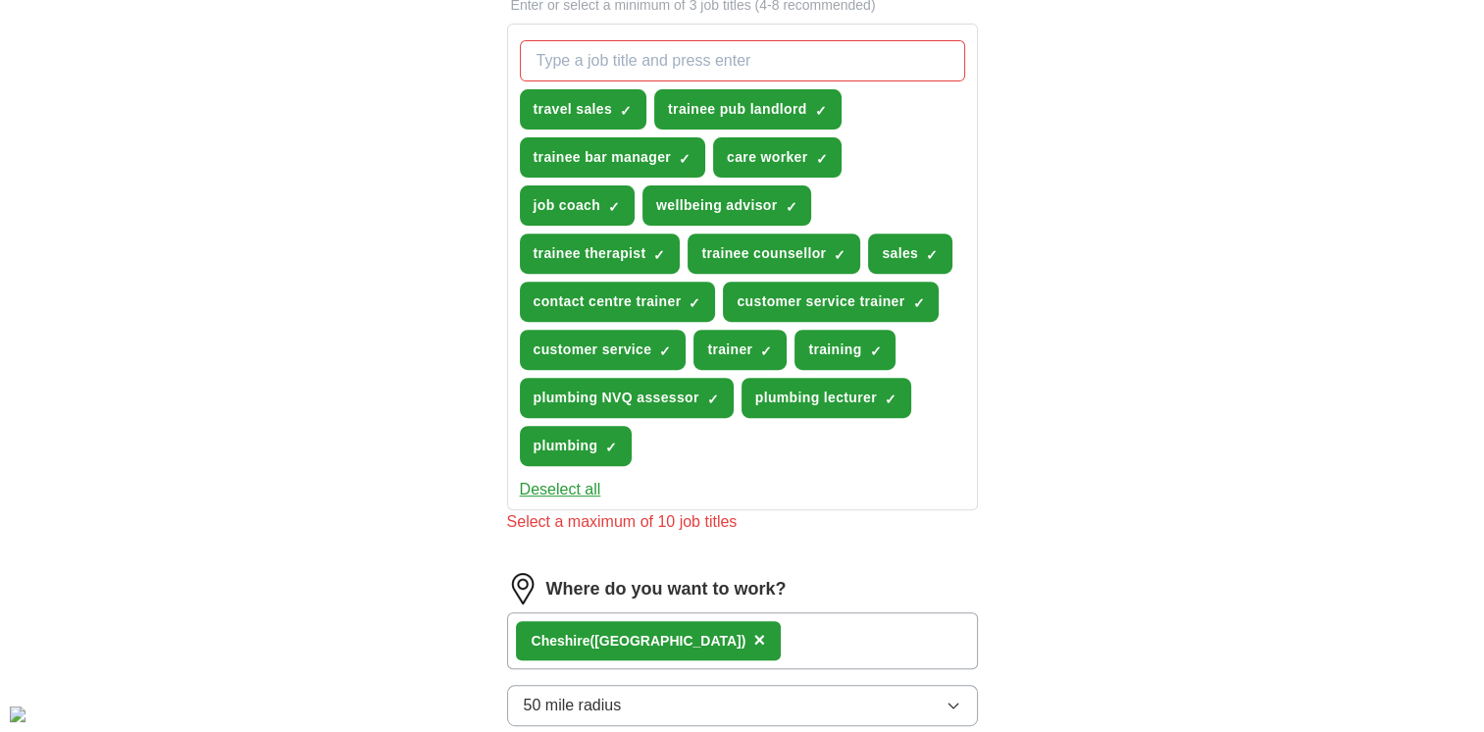
scroll to position [659, 0]
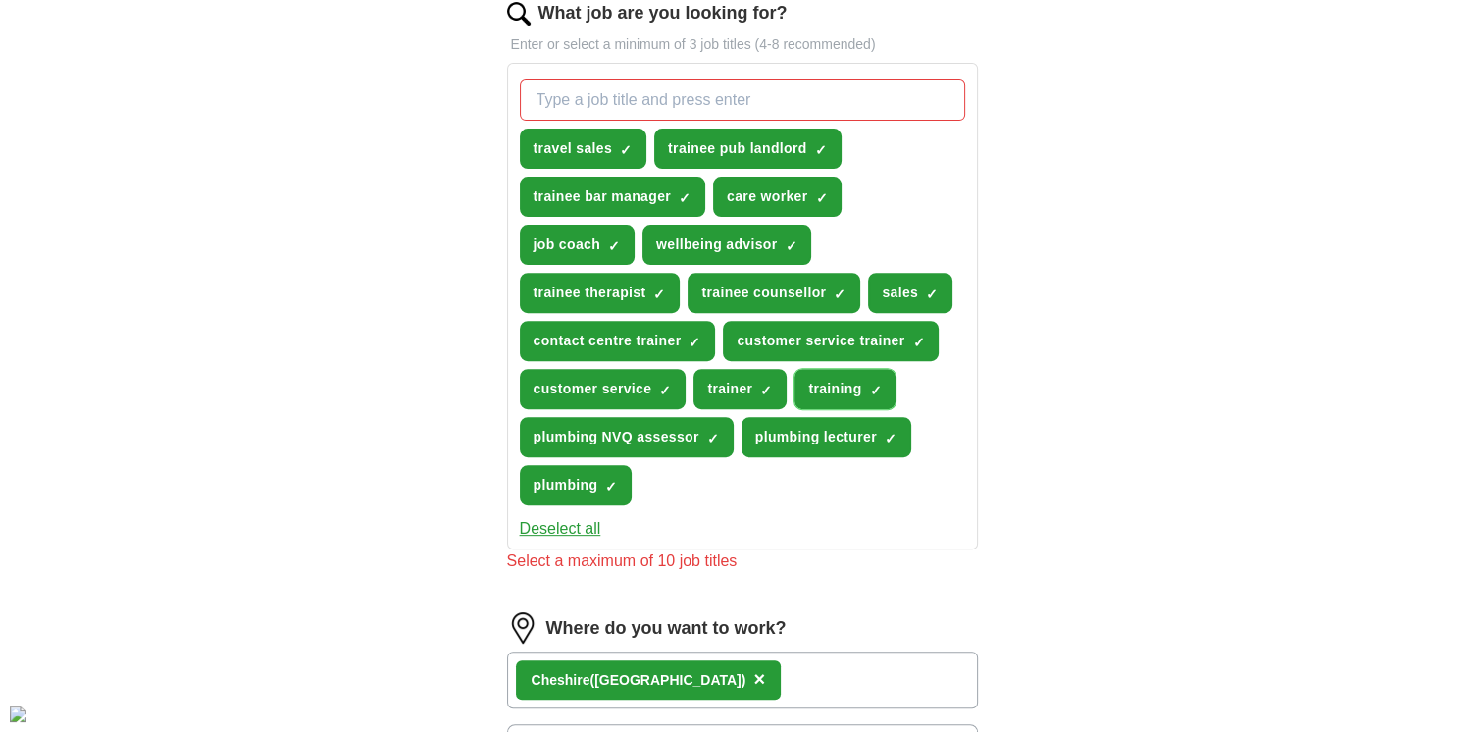
click at [0, 0] on span "×" at bounding box center [0, 0] width 0 height 0
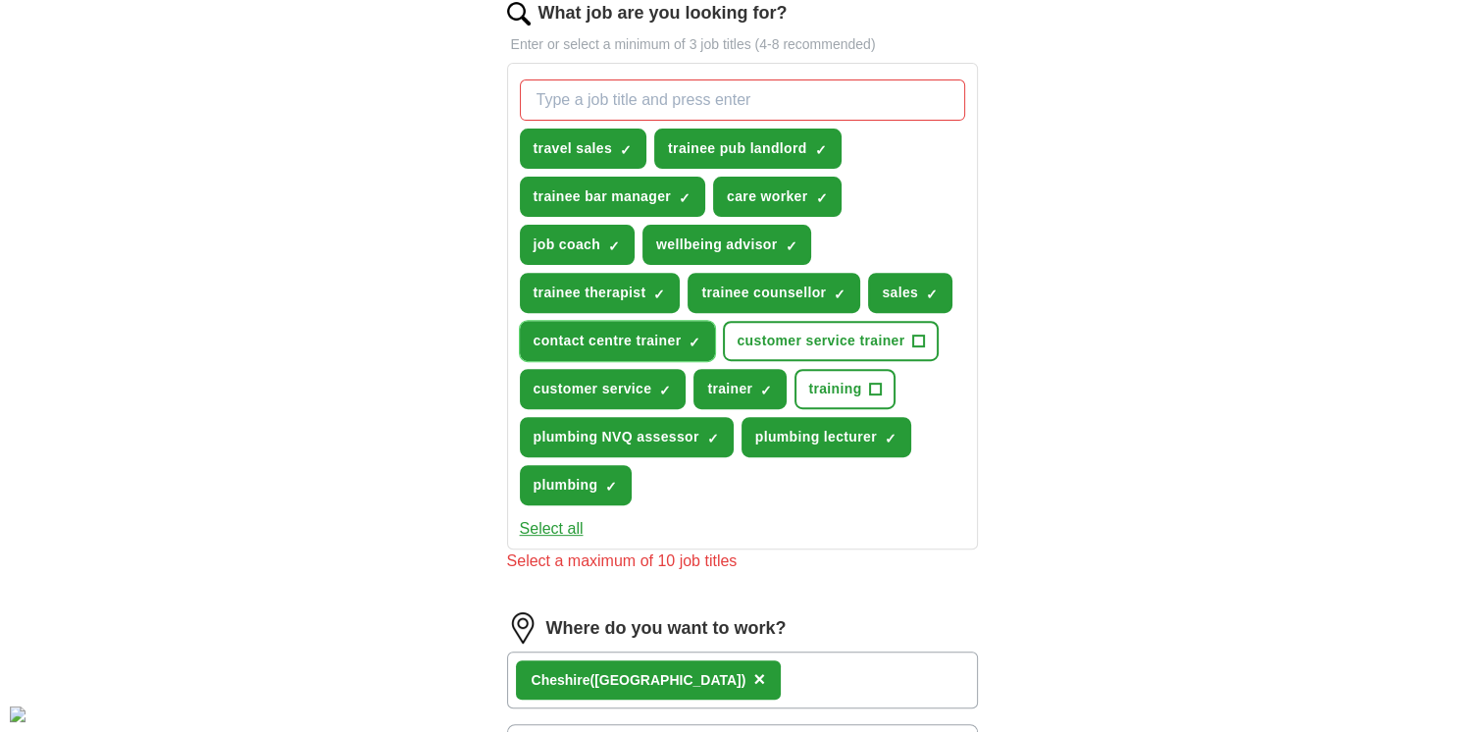
click at [699, 335] on span "✓ ×" at bounding box center [695, 341] width 12 height 12
click at [0, 0] on span "×" at bounding box center [0, 0] width 0 height 0
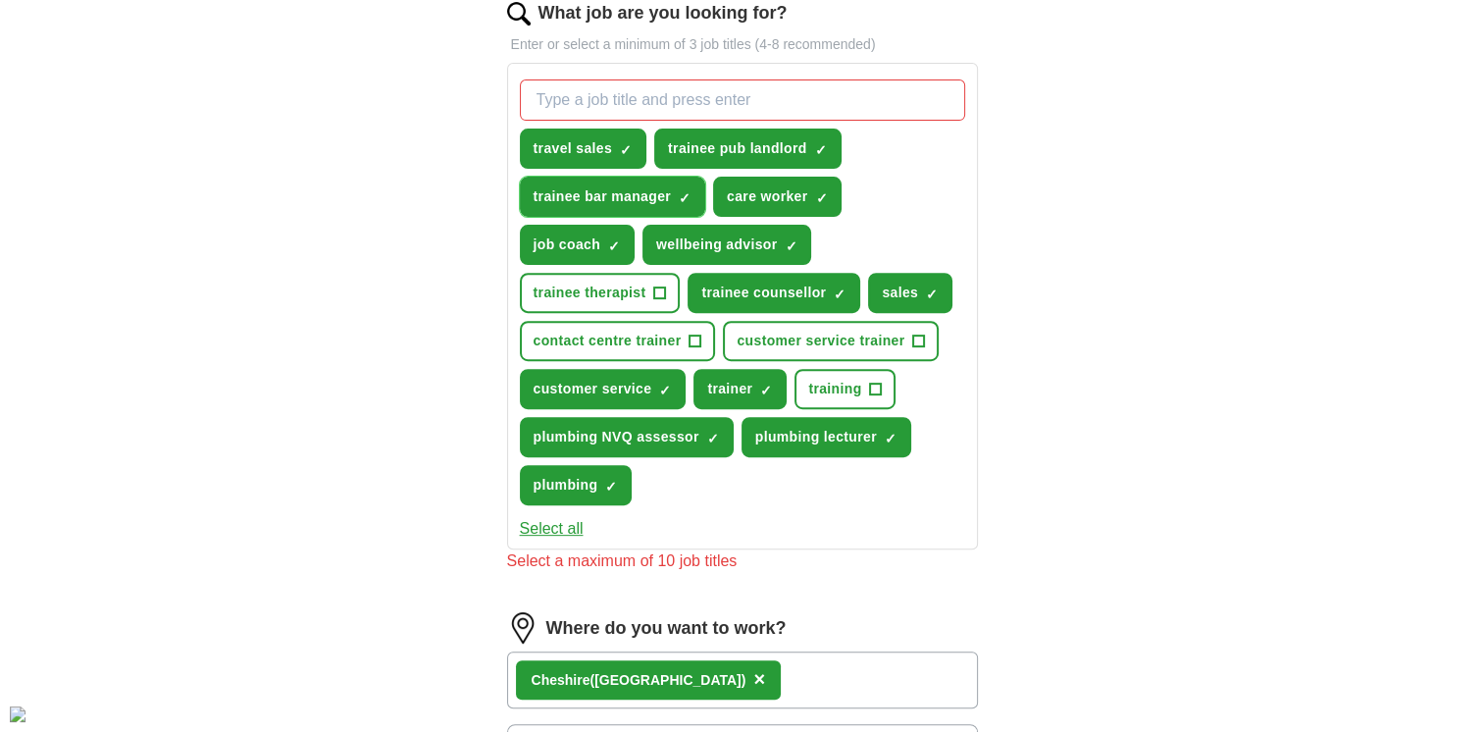
click at [0, 0] on span "×" at bounding box center [0, 0] width 0 height 0
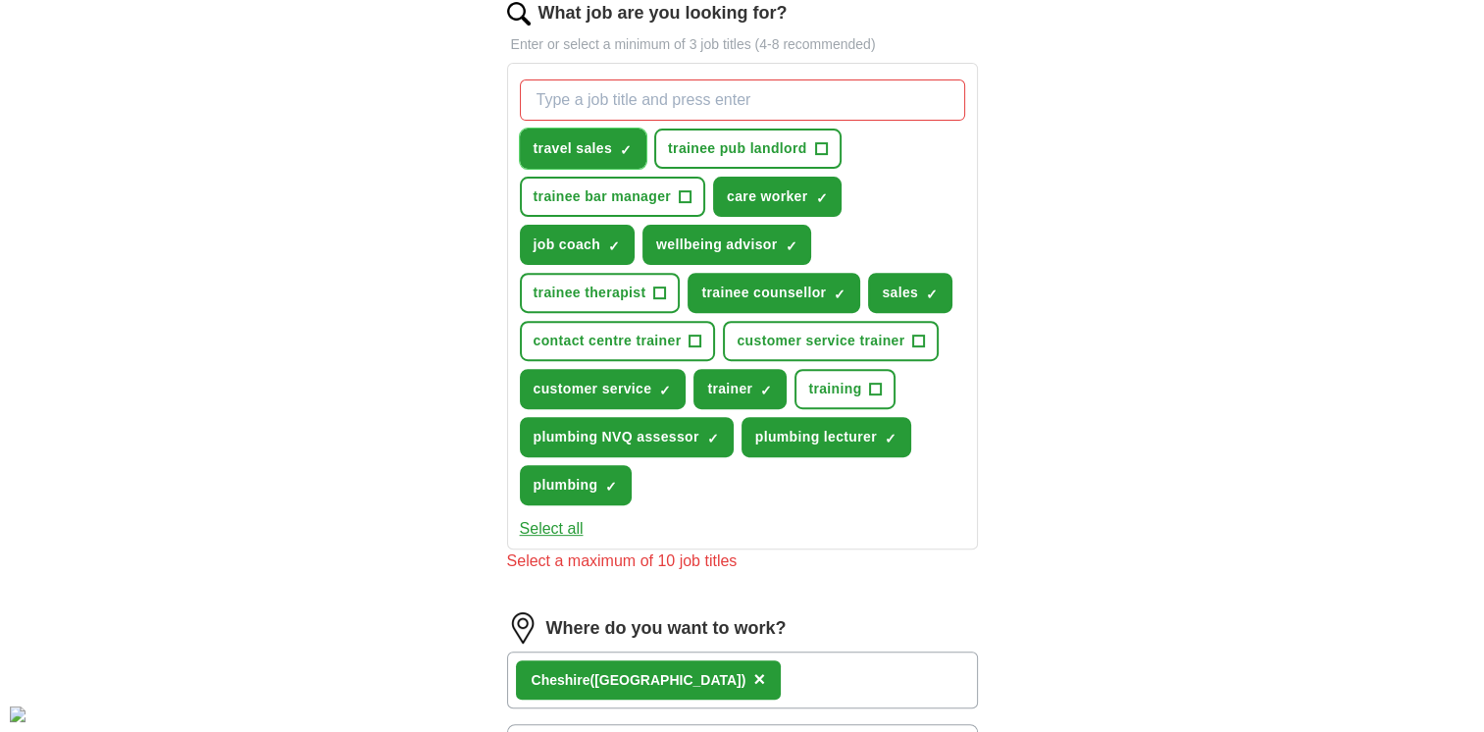
click at [0, 0] on span "×" at bounding box center [0, 0] width 0 height 0
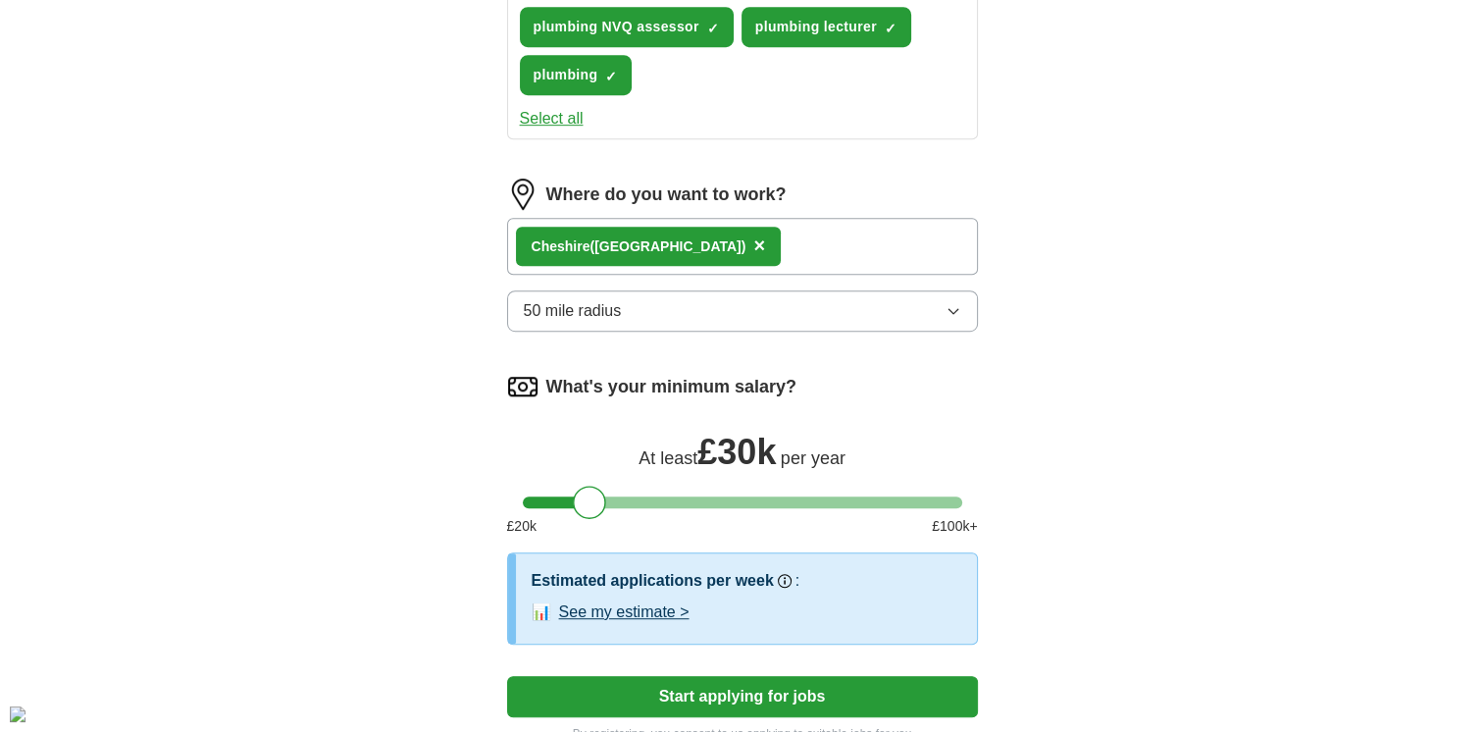
scroll to position [1149, 0]
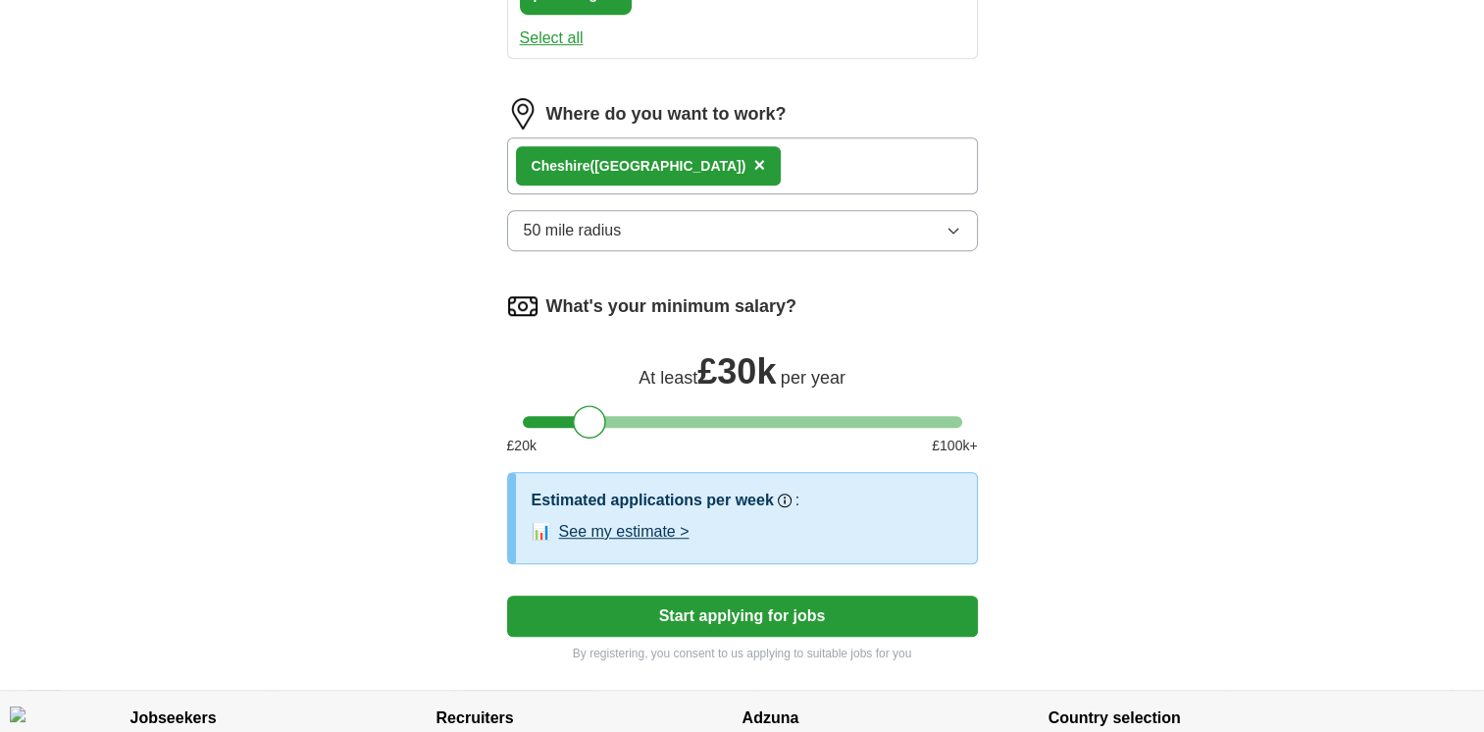
click at [749, 602] on button "Start applying for jobs" at bounding box center [742, 615] width 471 height 41
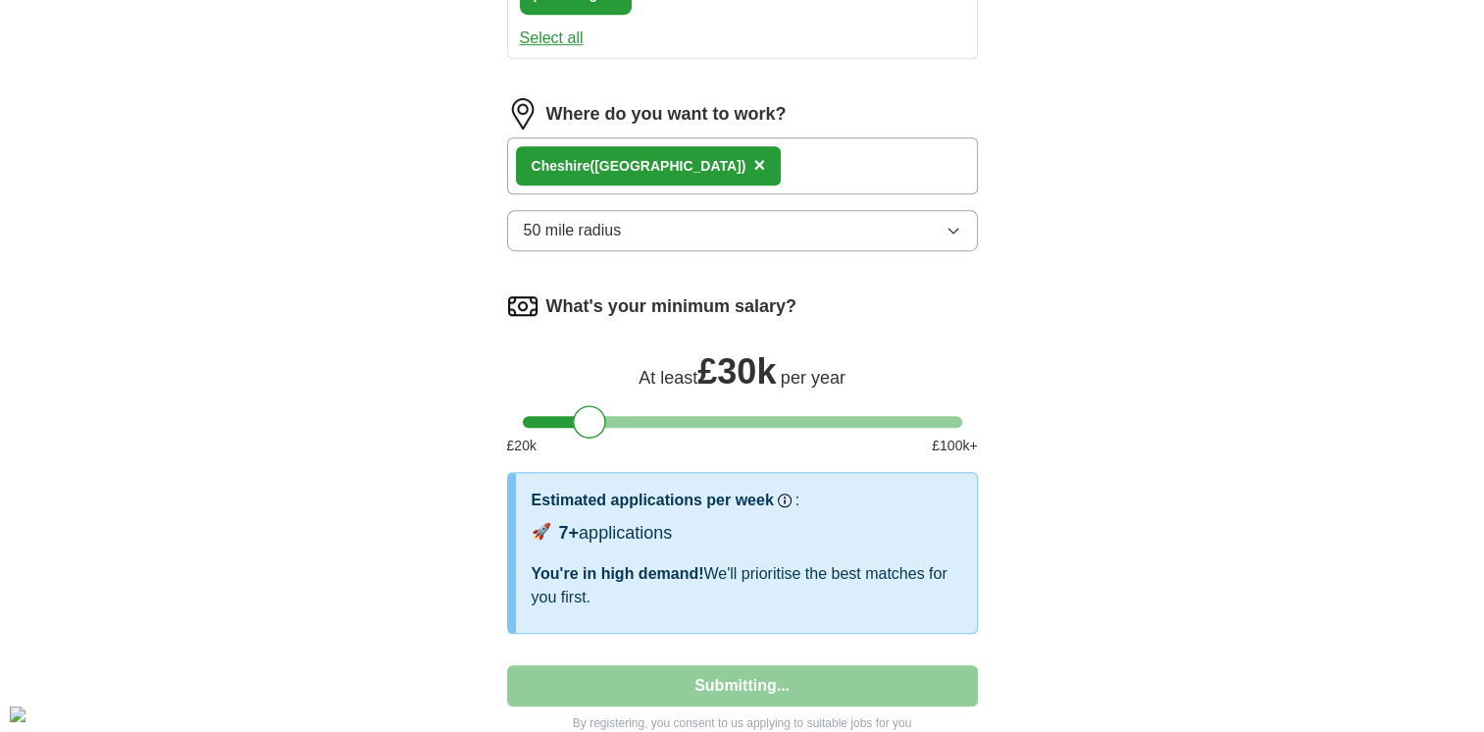
select select "**"
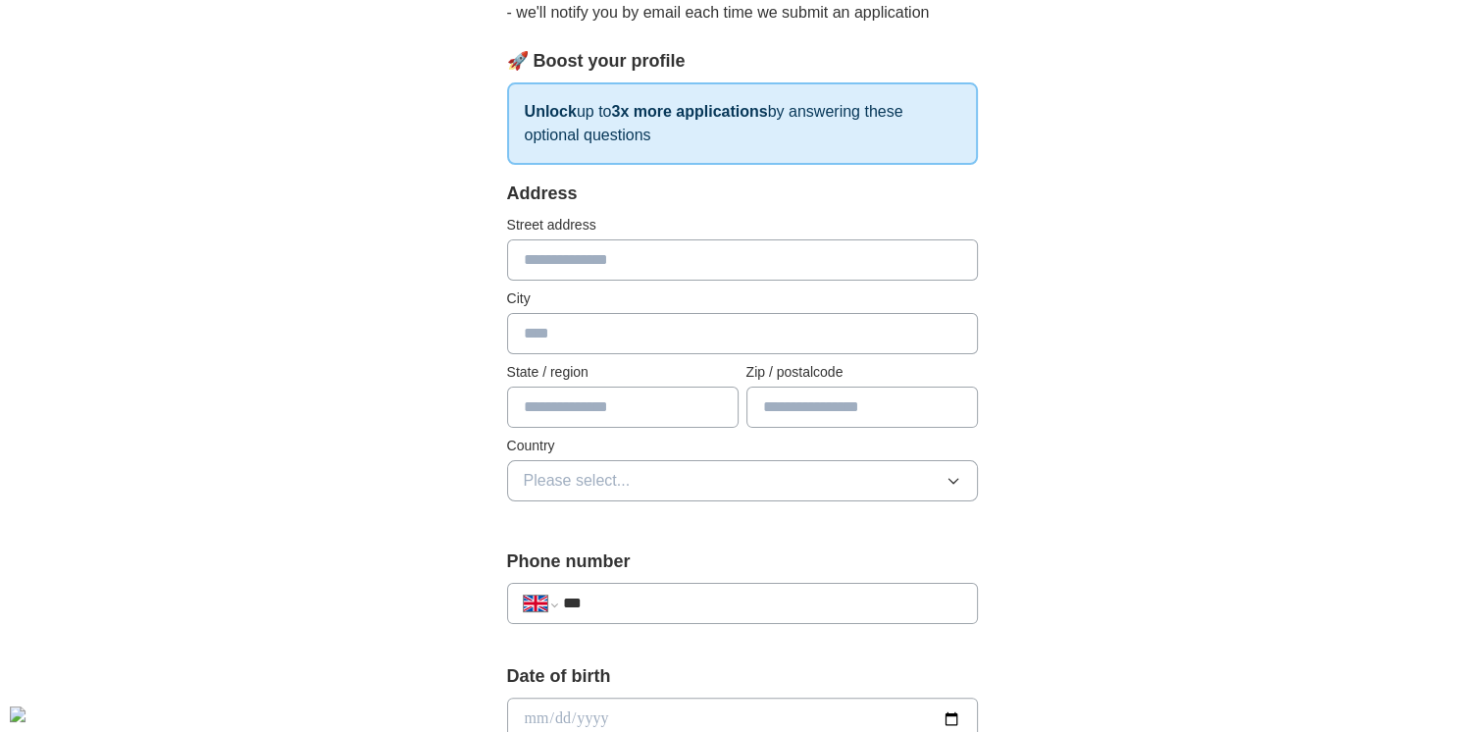
scroll to position [294, 0]
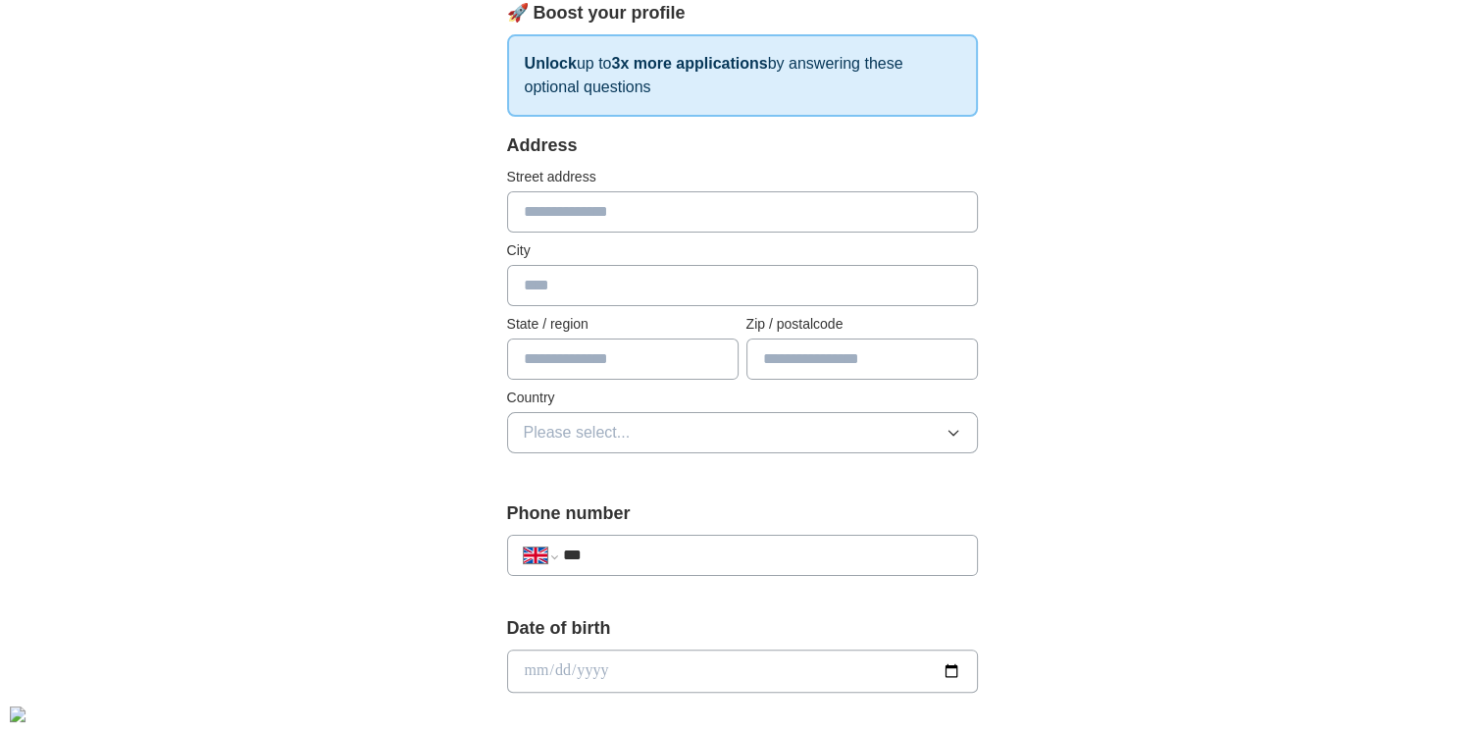
click at [587, 208] on input "text" at bounding box center [742, 211] width 471 height 41
type input "**********"
type input "********"
type input "*******"
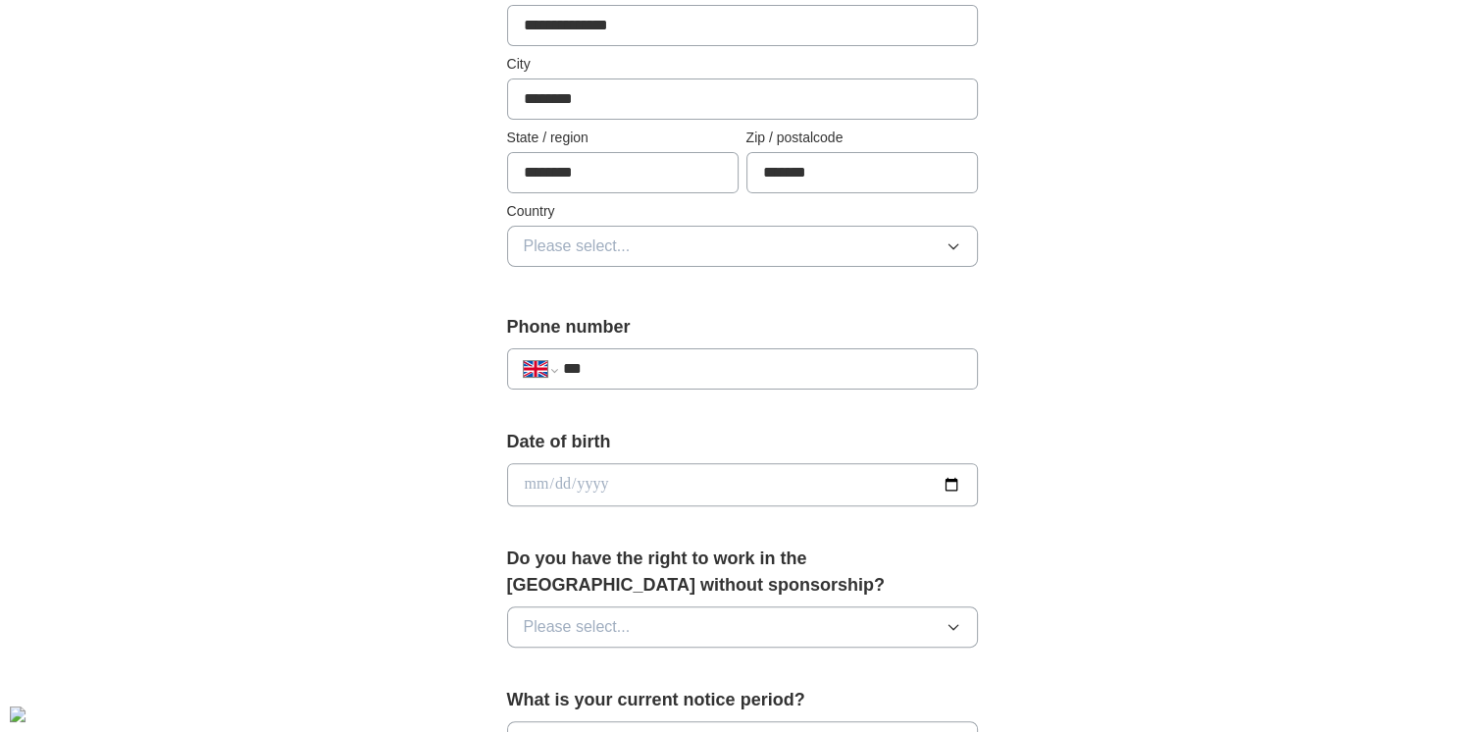
scroll to position [490, 0]
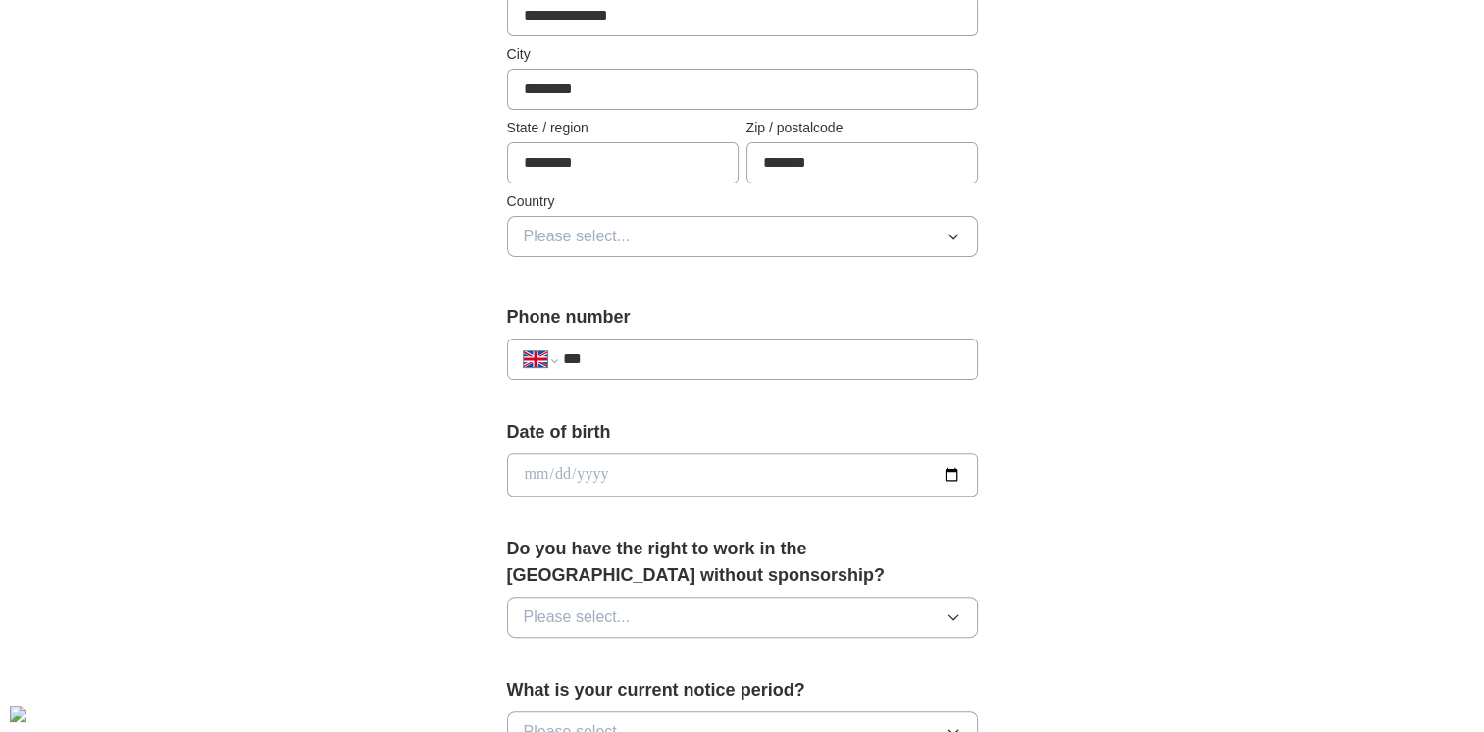
click at [667, 236] on button "Please select..." at bounding box center [742, 236] width 471 height 41
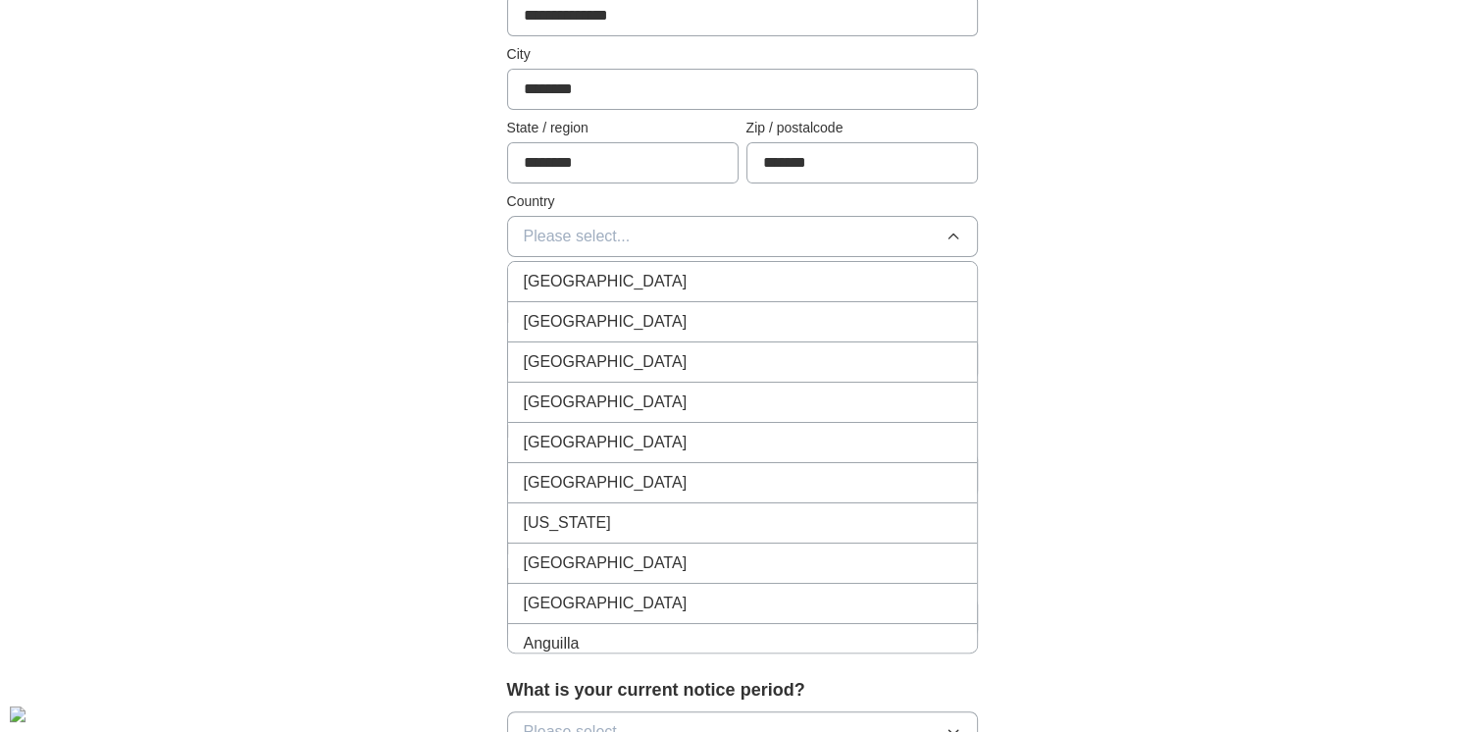
click at [687, 287] on div "[GEOGRAPHIC_DATA]" at bounding box center [742, 282] width 437 height 24
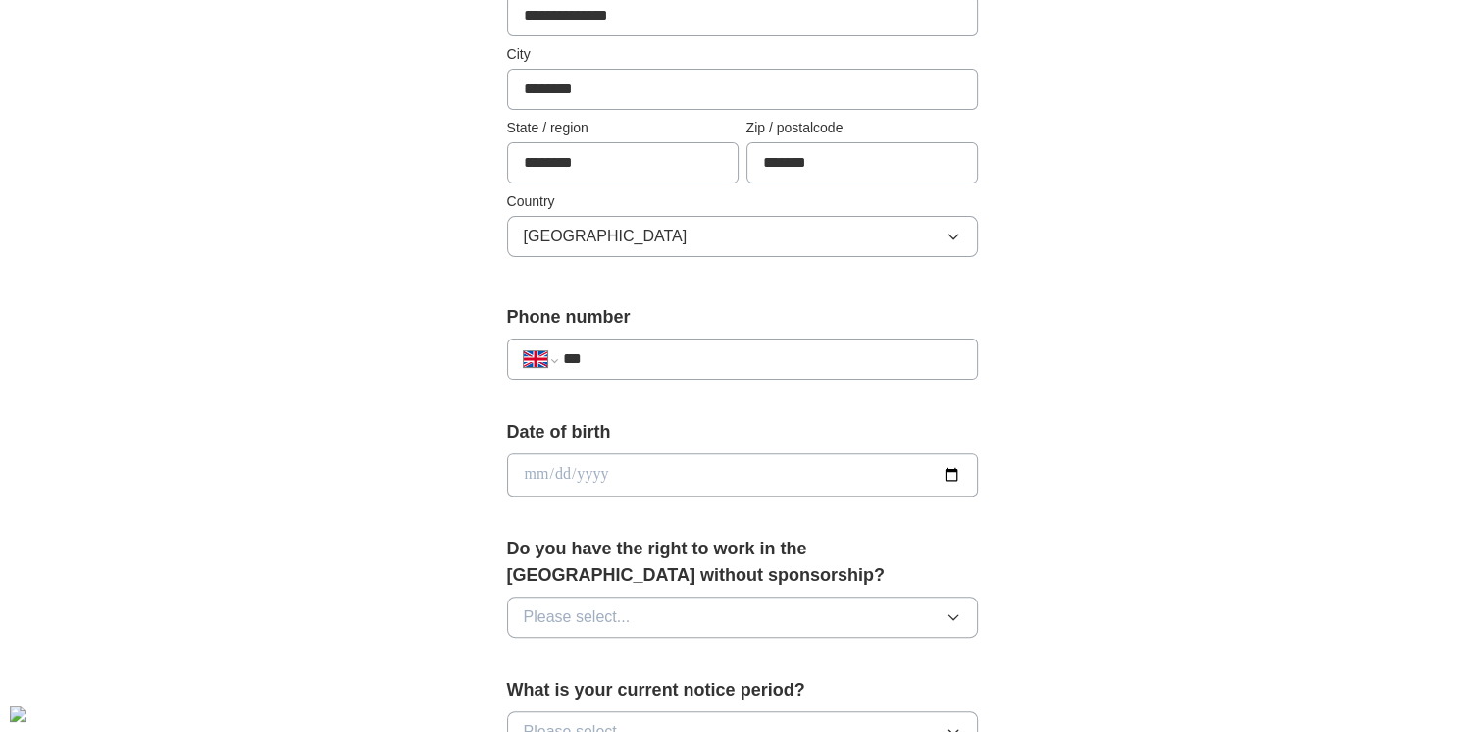
scroll to position [687, 0]
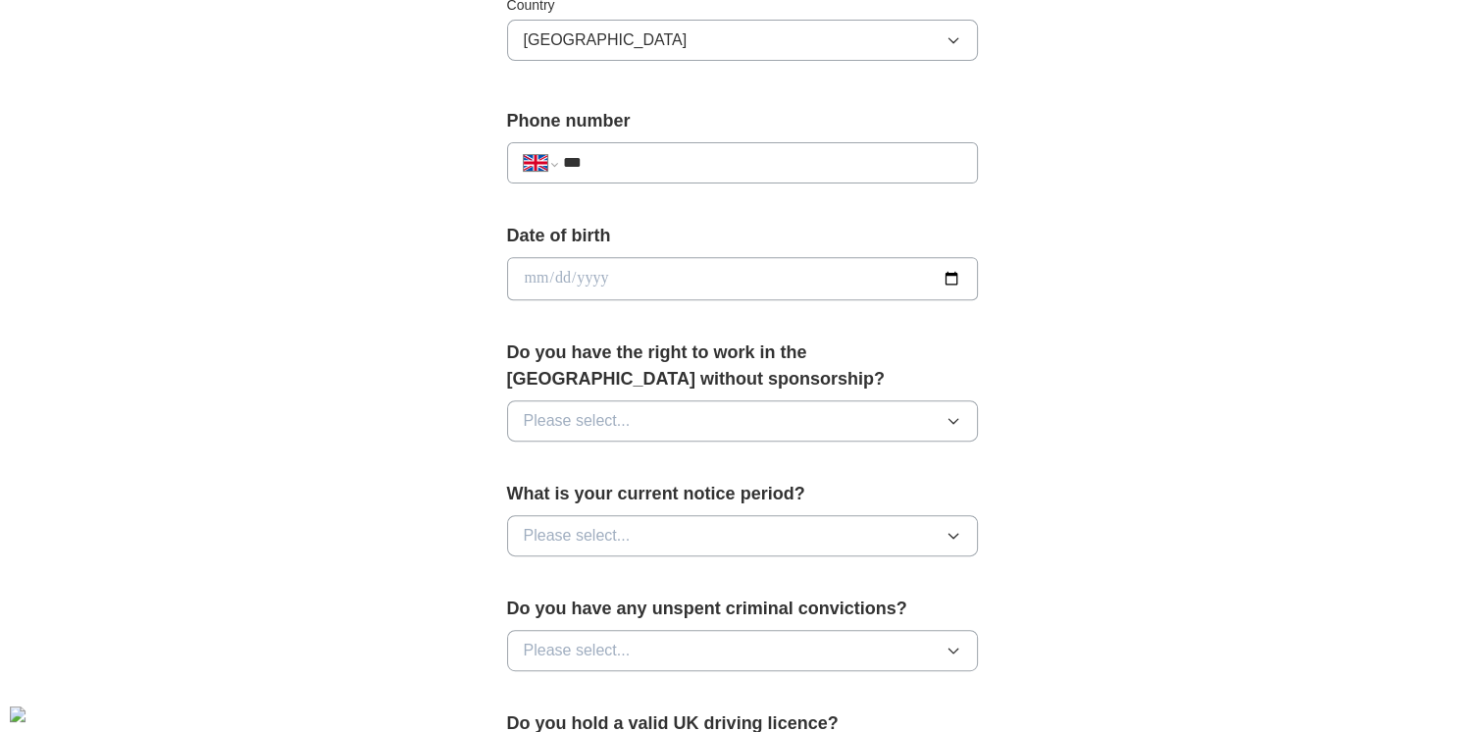
click at [639, 164] on input "***" at bounding box center [761, 163] width 398 height 24
type input "**********"
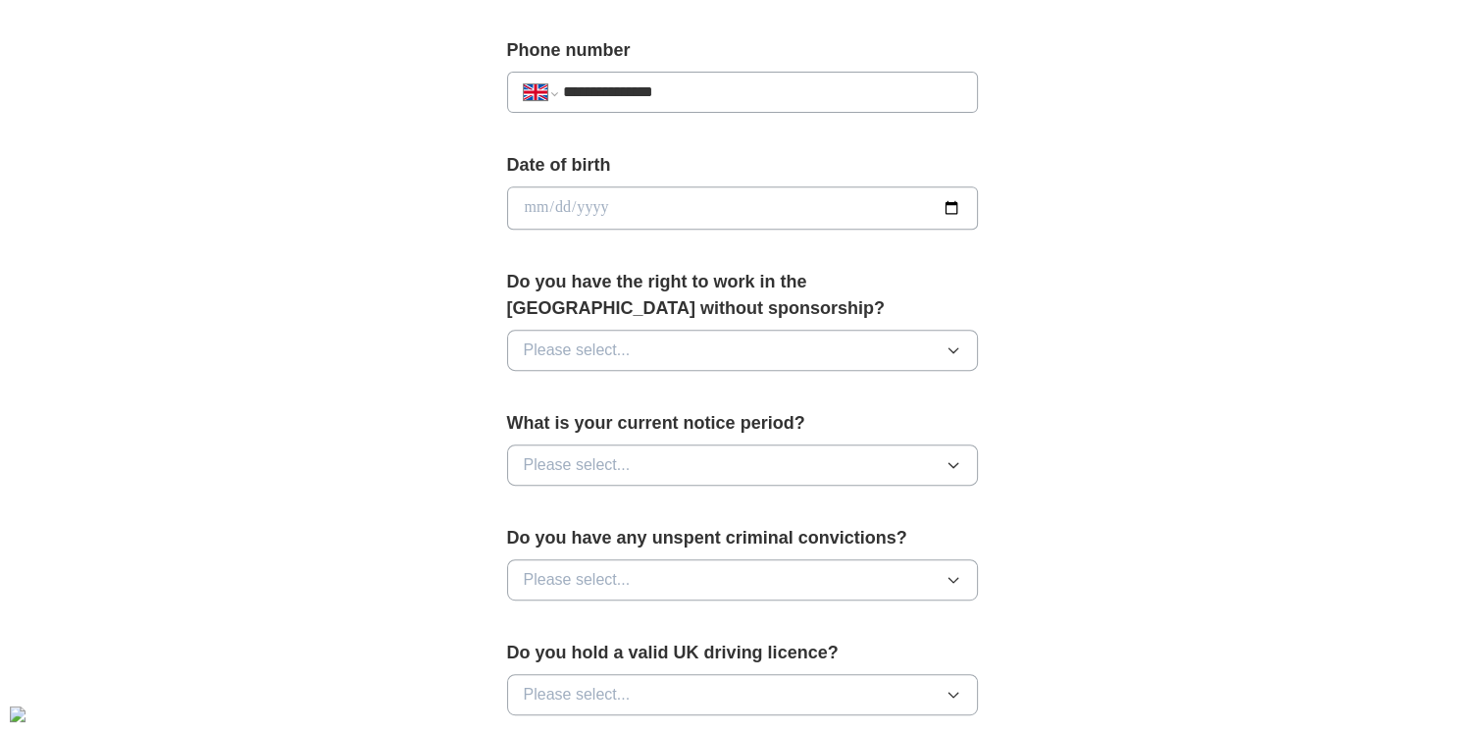
scroll to position [785, 0]
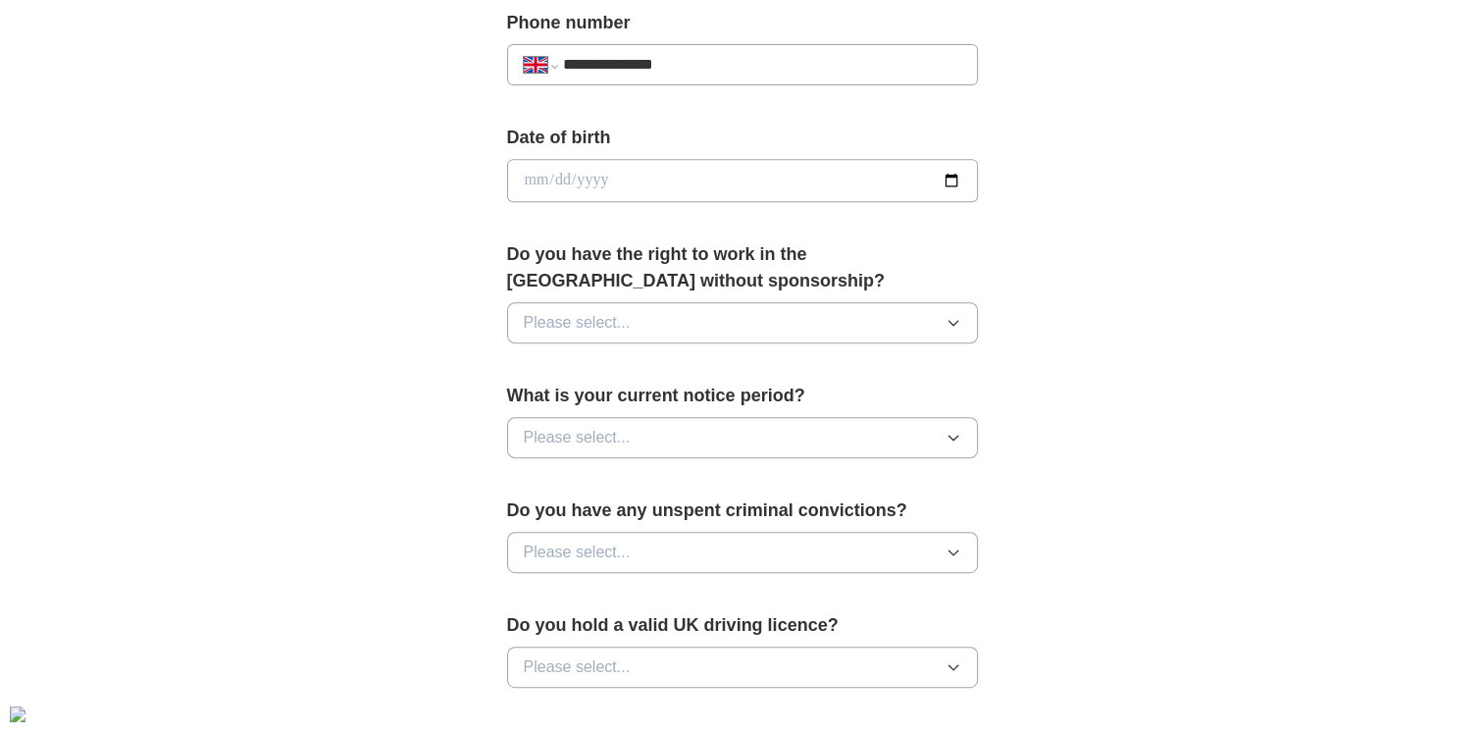
click at [659, 185] on input "date" at bounding box center [742, 180] width 471 height 43
type input "**********"
click at [682, 320] on button "Please select..." at bounding box center [742, 322] width 471 height 41
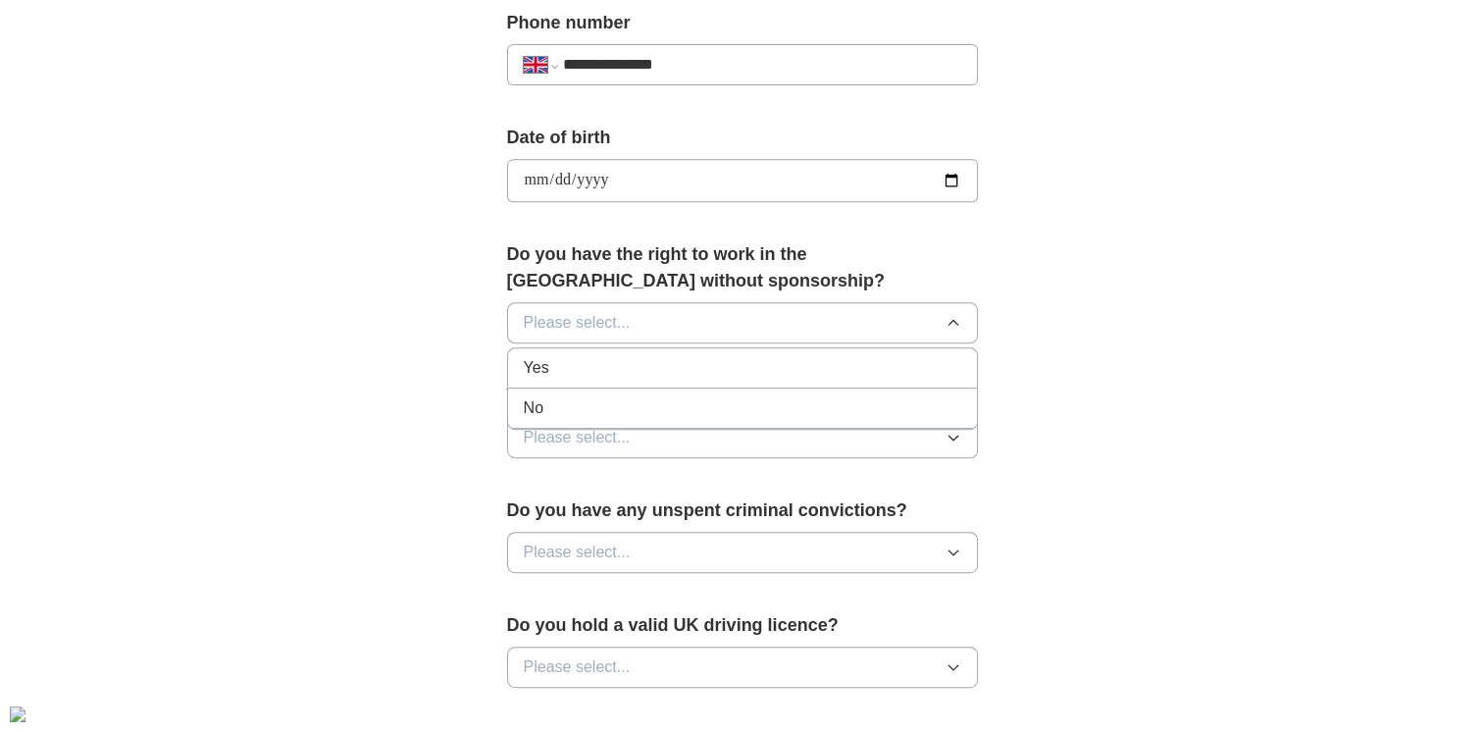
click at [683, 371] on div "Yes" at bounding box center [742, 368] width 437 height 24
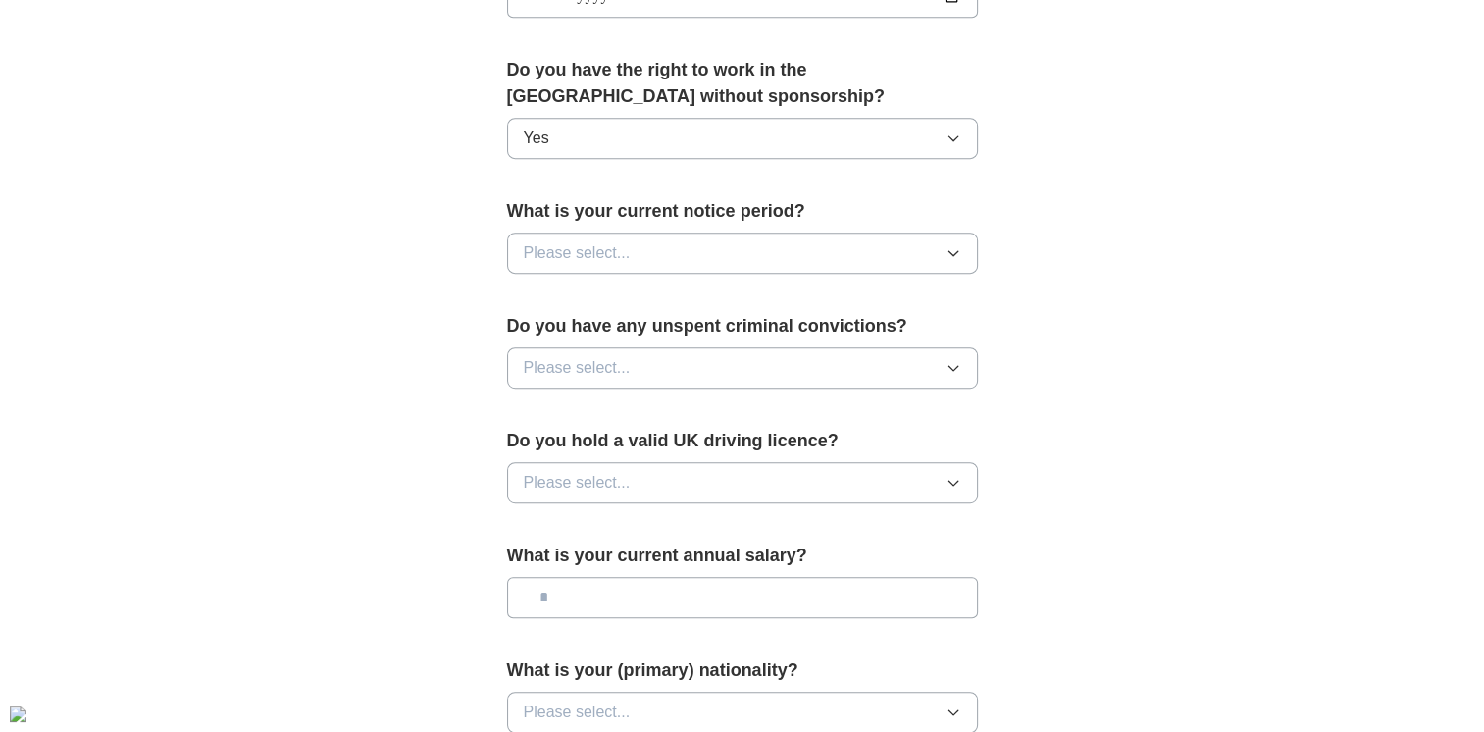
scroll to position [981, 0]
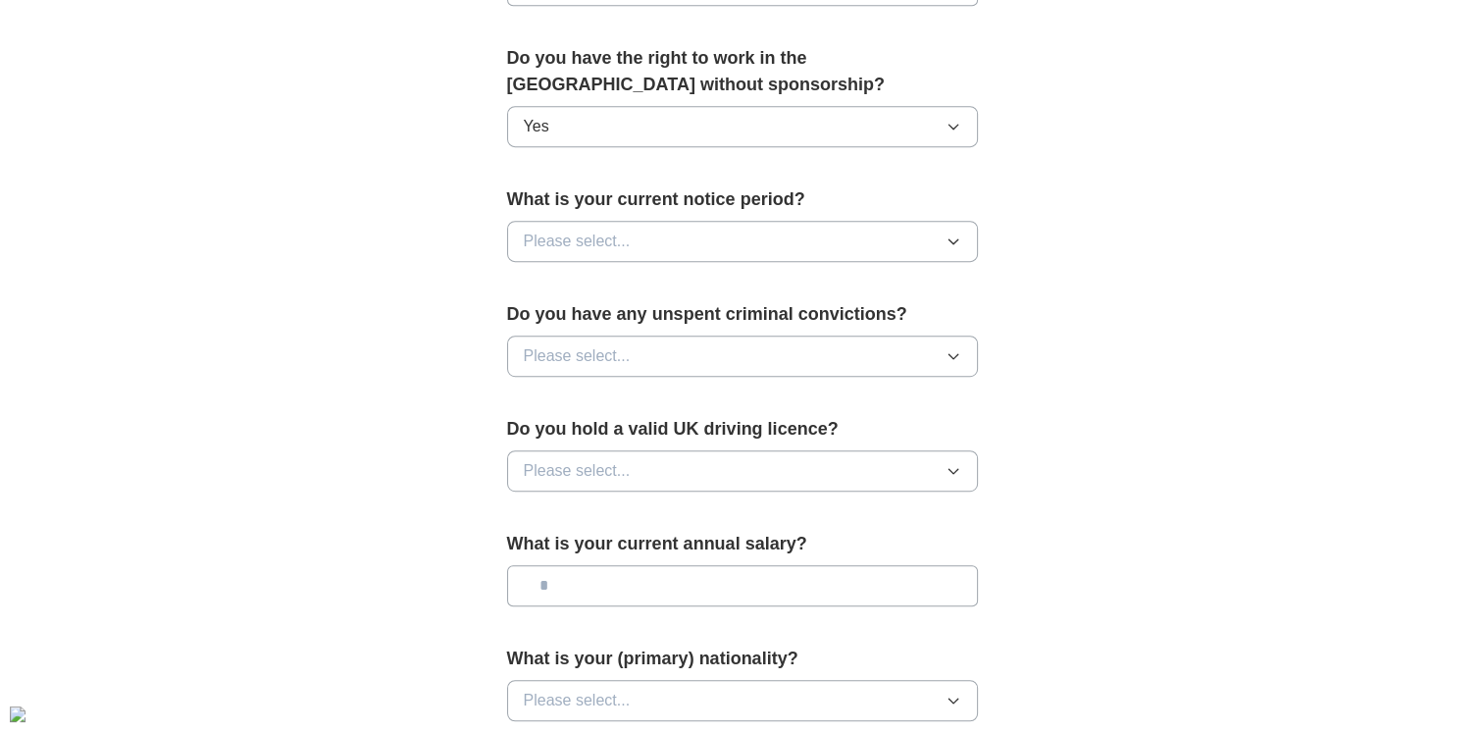
click at [671, 232] on button "Please select..." at bounding box center [742, 241] width 471 height 41
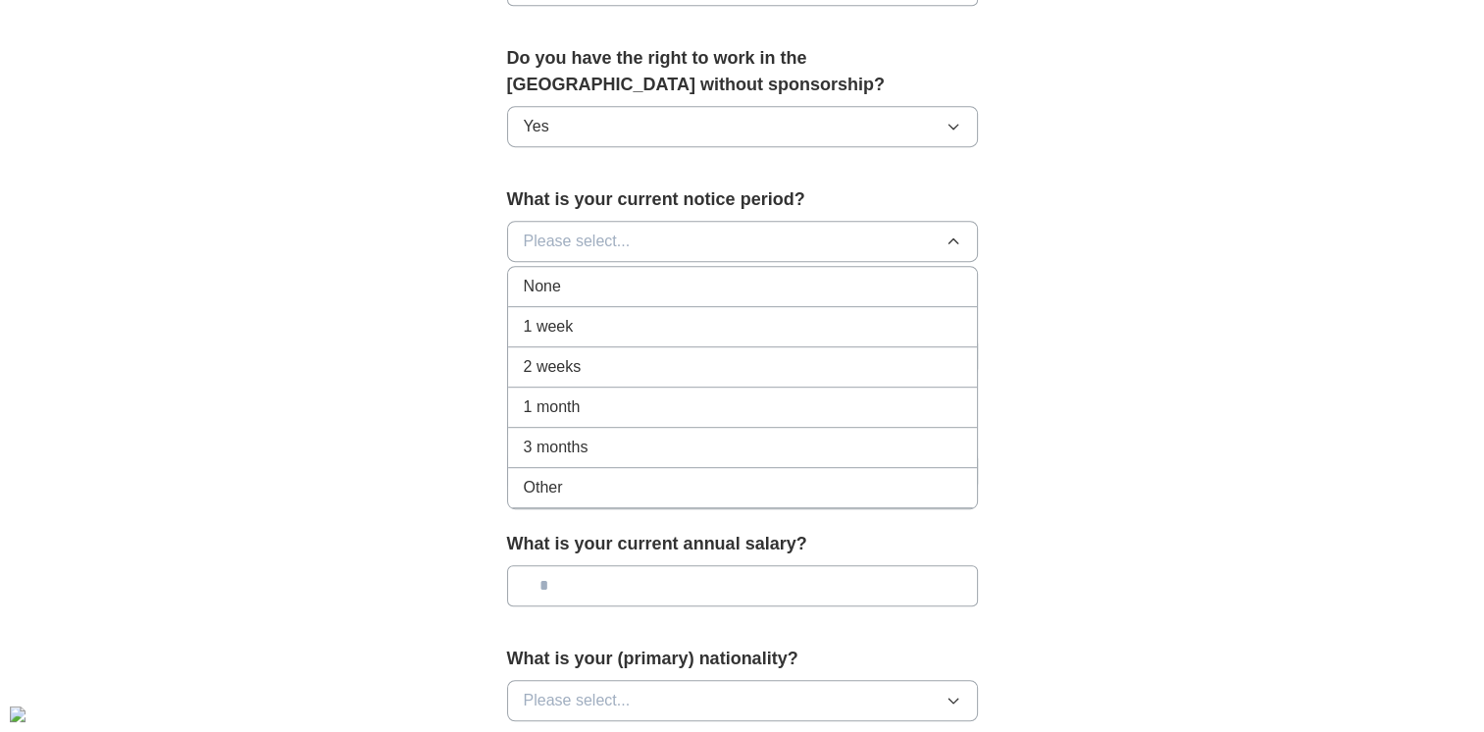
click at [671, 283] on div "None" at bounding box center [742, 287] width 437 height 24
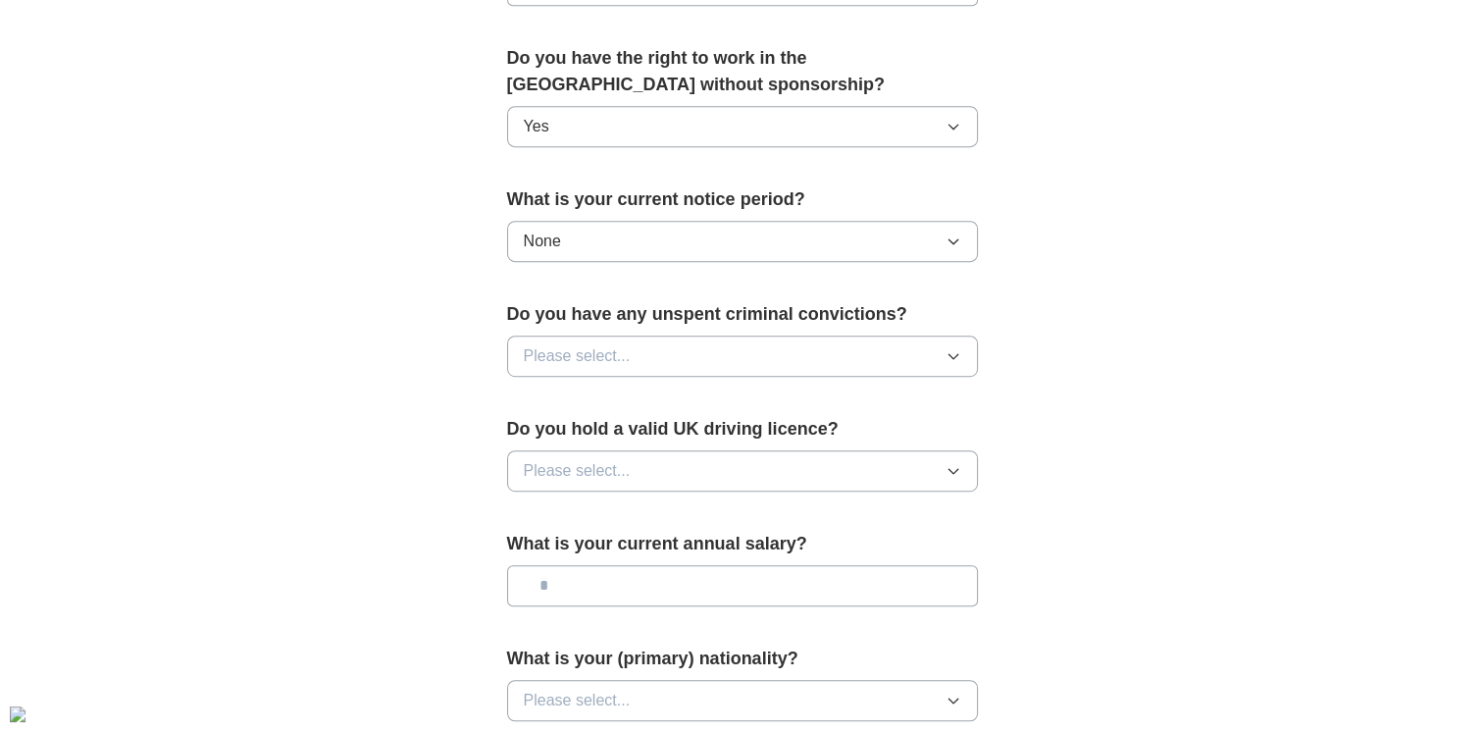
click at [677, 341] on button "Please select..." at bounding box center [742, 355] width 471 height 41
click at [657, 430] on div "No" at bounding box center [742, 442] width 437 height 24
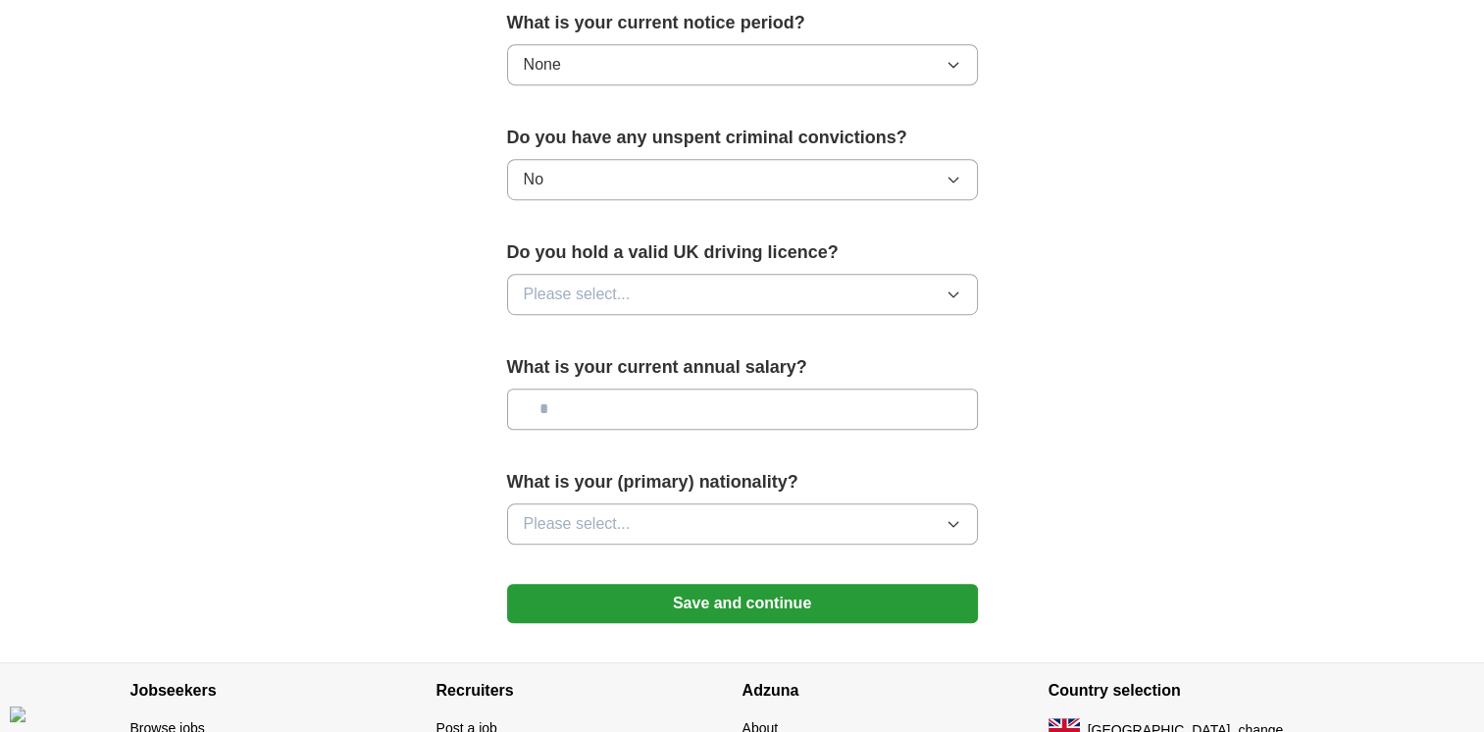
scroll to position [1177, 0]
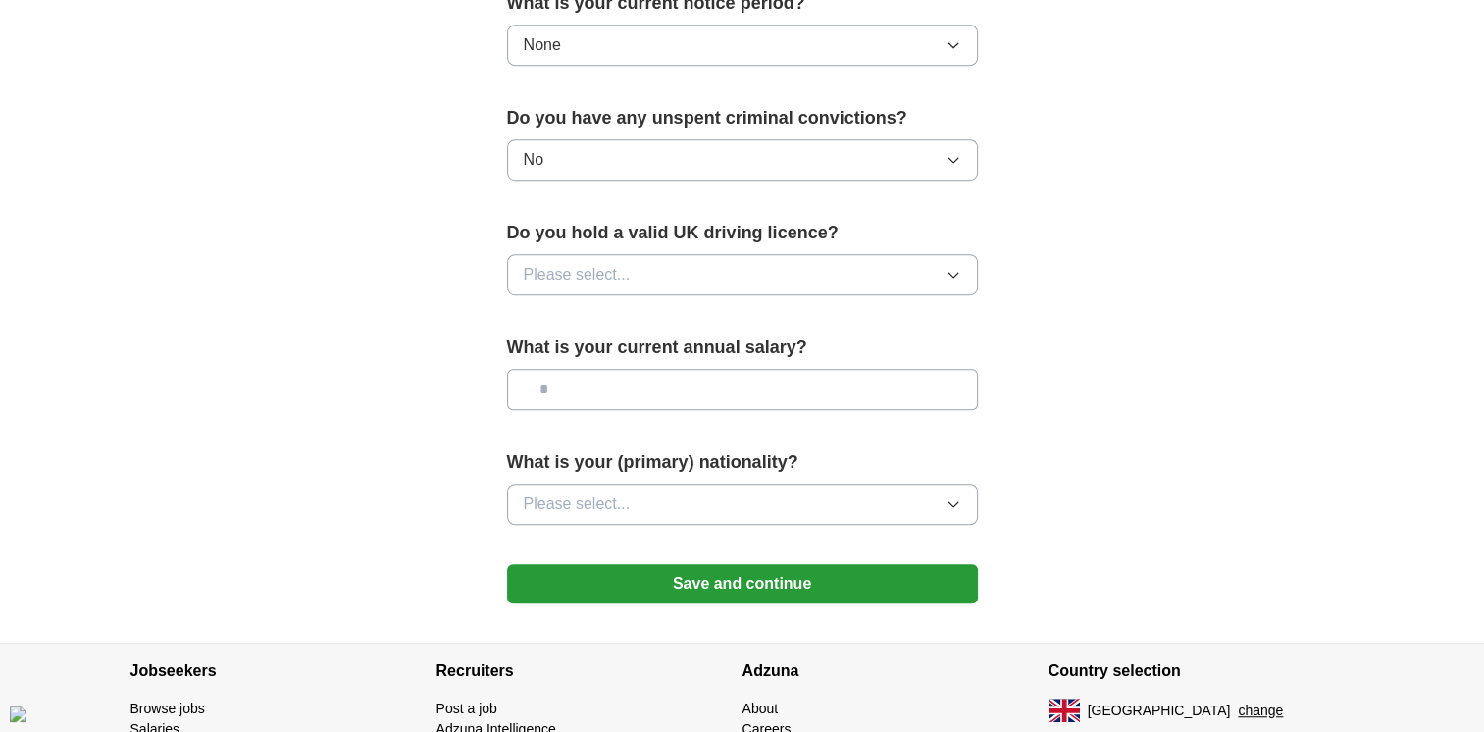
click at [645, 280] on button "Please select..." at bounding box center [742, 274] width 471 height 41
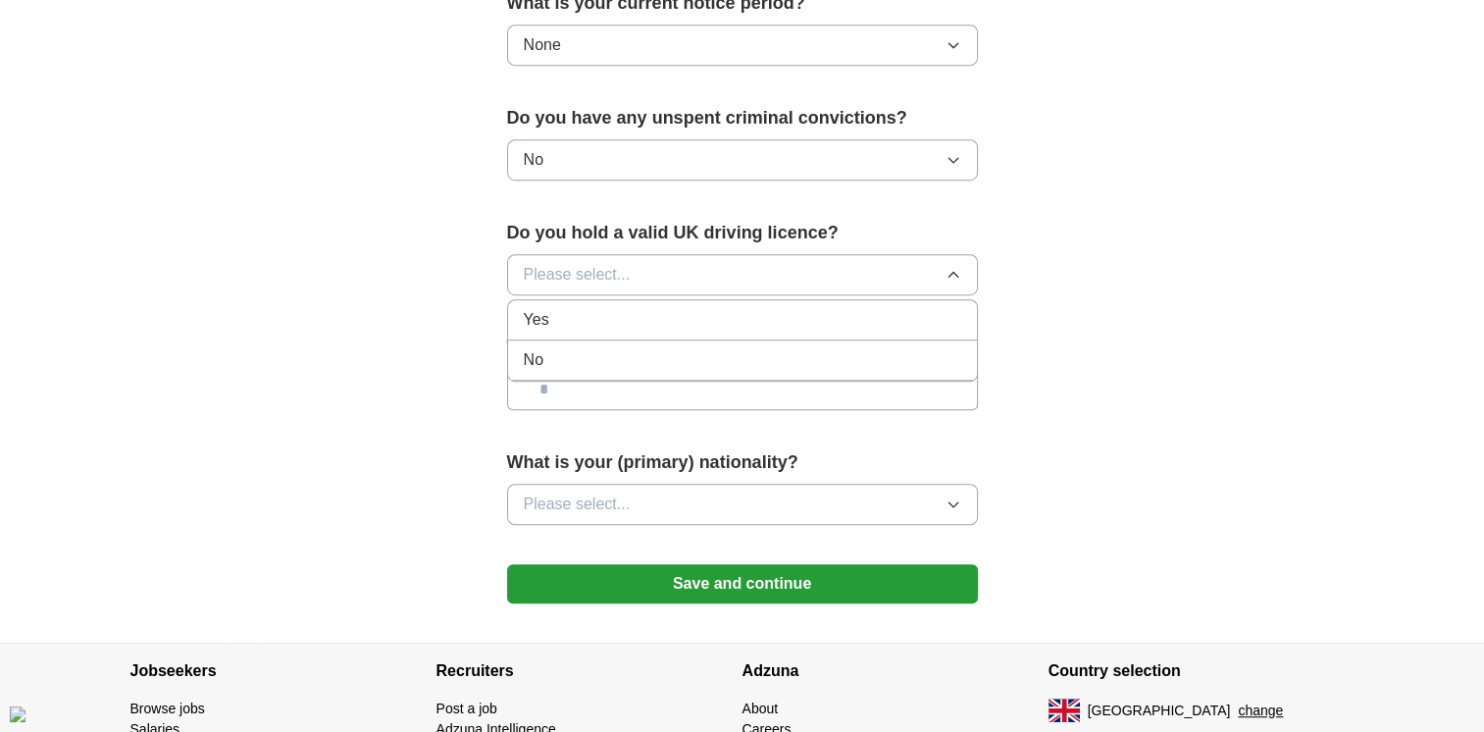
click at [639, 315] on div "Yes" at bounding box center [742, 320] width 437 height 24
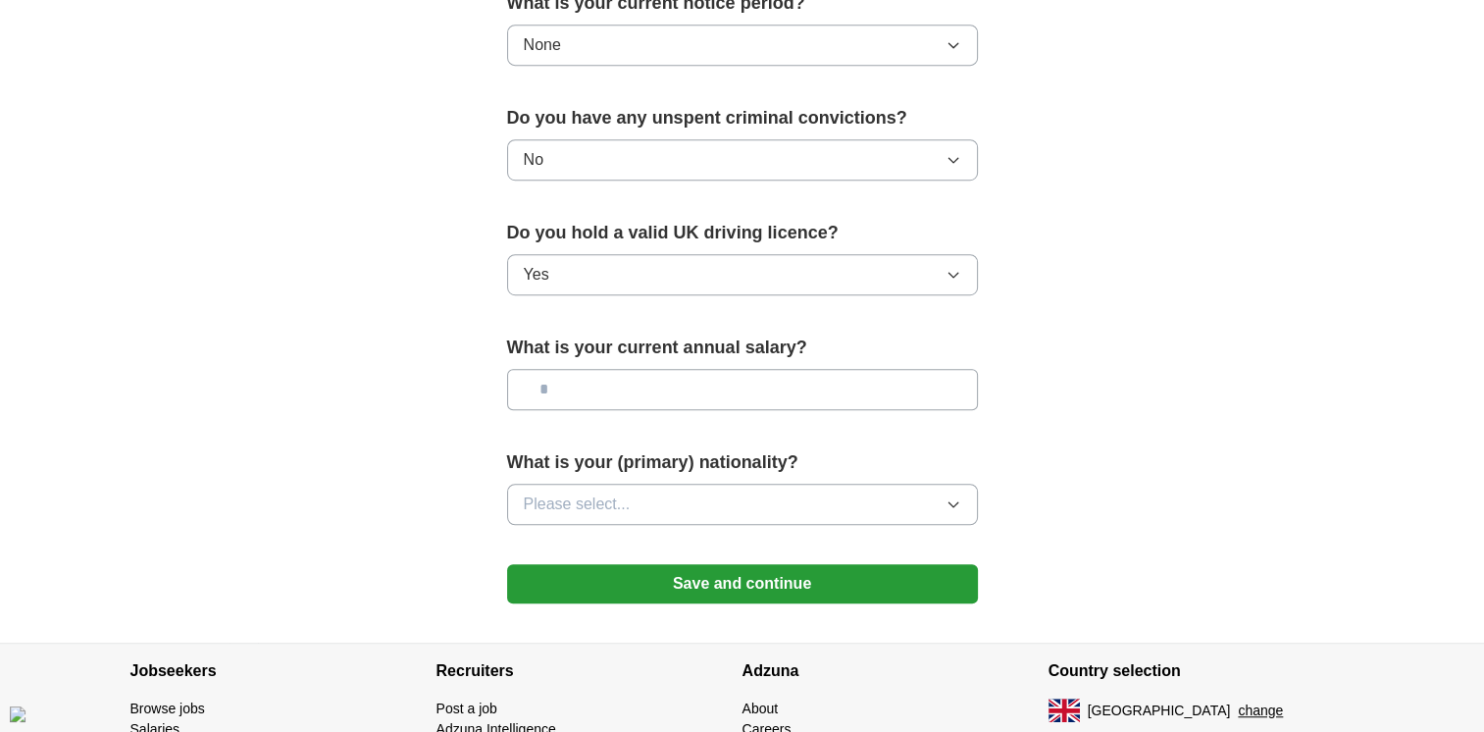
click at [690, 376] on input "text" at bounding box center [742, 389] width 471 height 41
type input "*******"
click at [717, 497] on button "Please select..." at bounding box center [742, 504] width 471 height 41
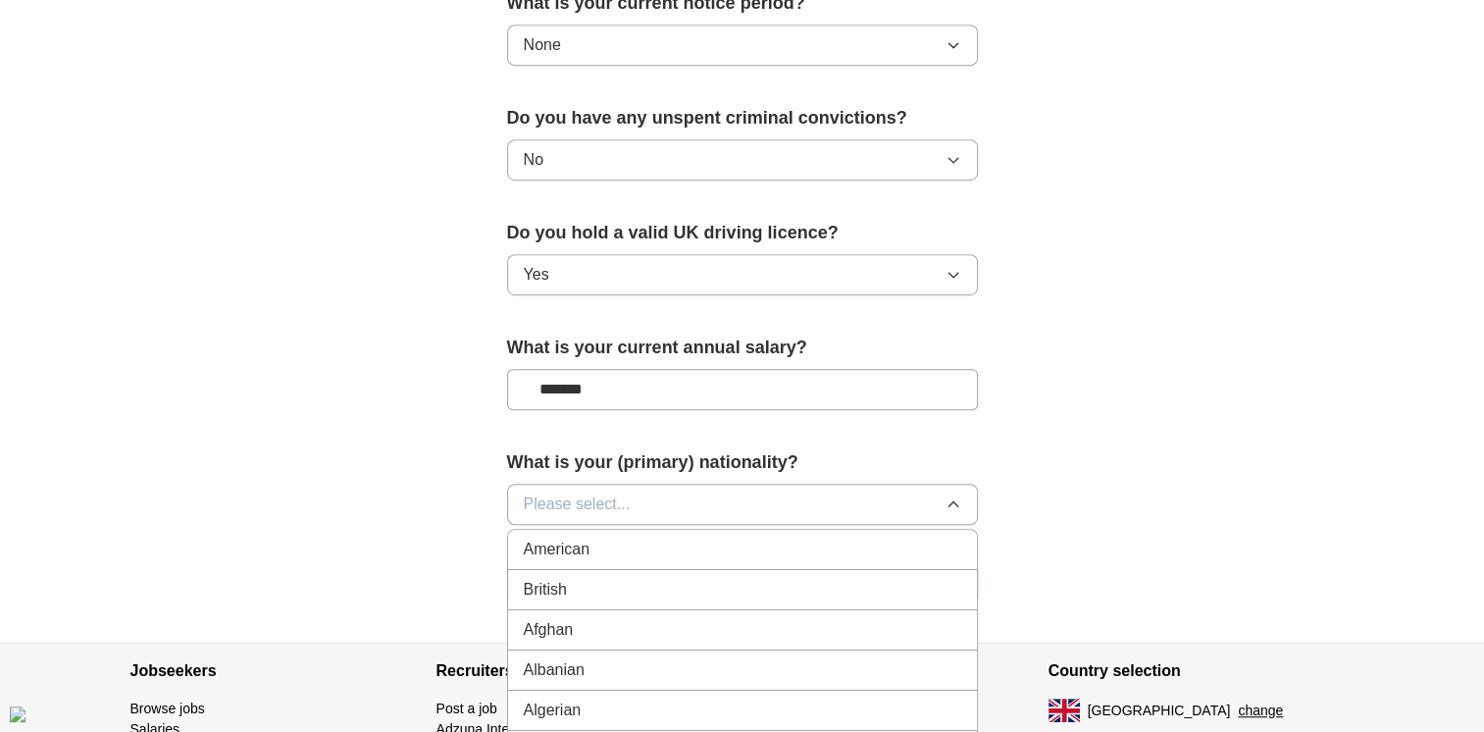
click at [706, 582] on div "British" at bounding box center [742, 590] width 437 height 24
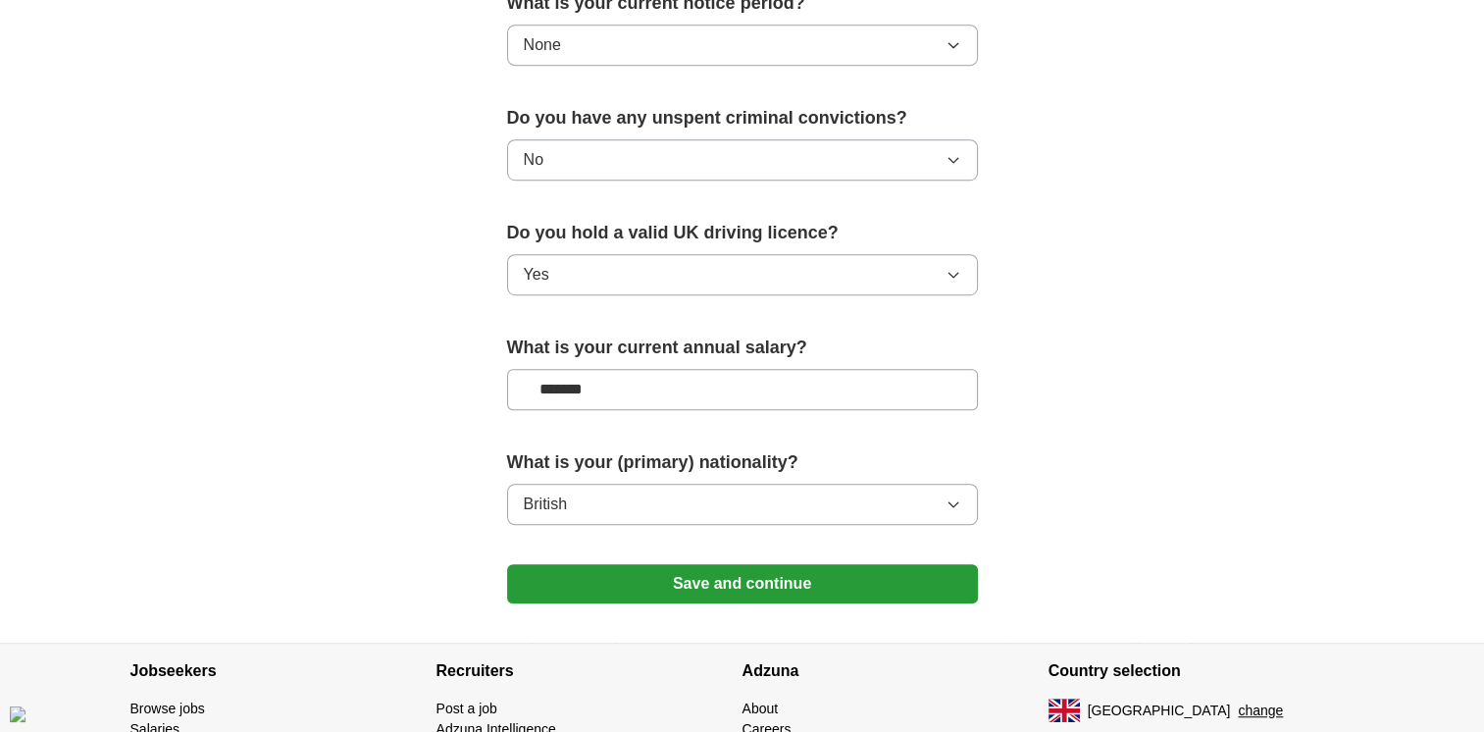
click at [729, 587] on button "Save and continue" at bounding box center [742, 583] width 471 height 39
